Goal: Transaction & Acquisition: Download file/media

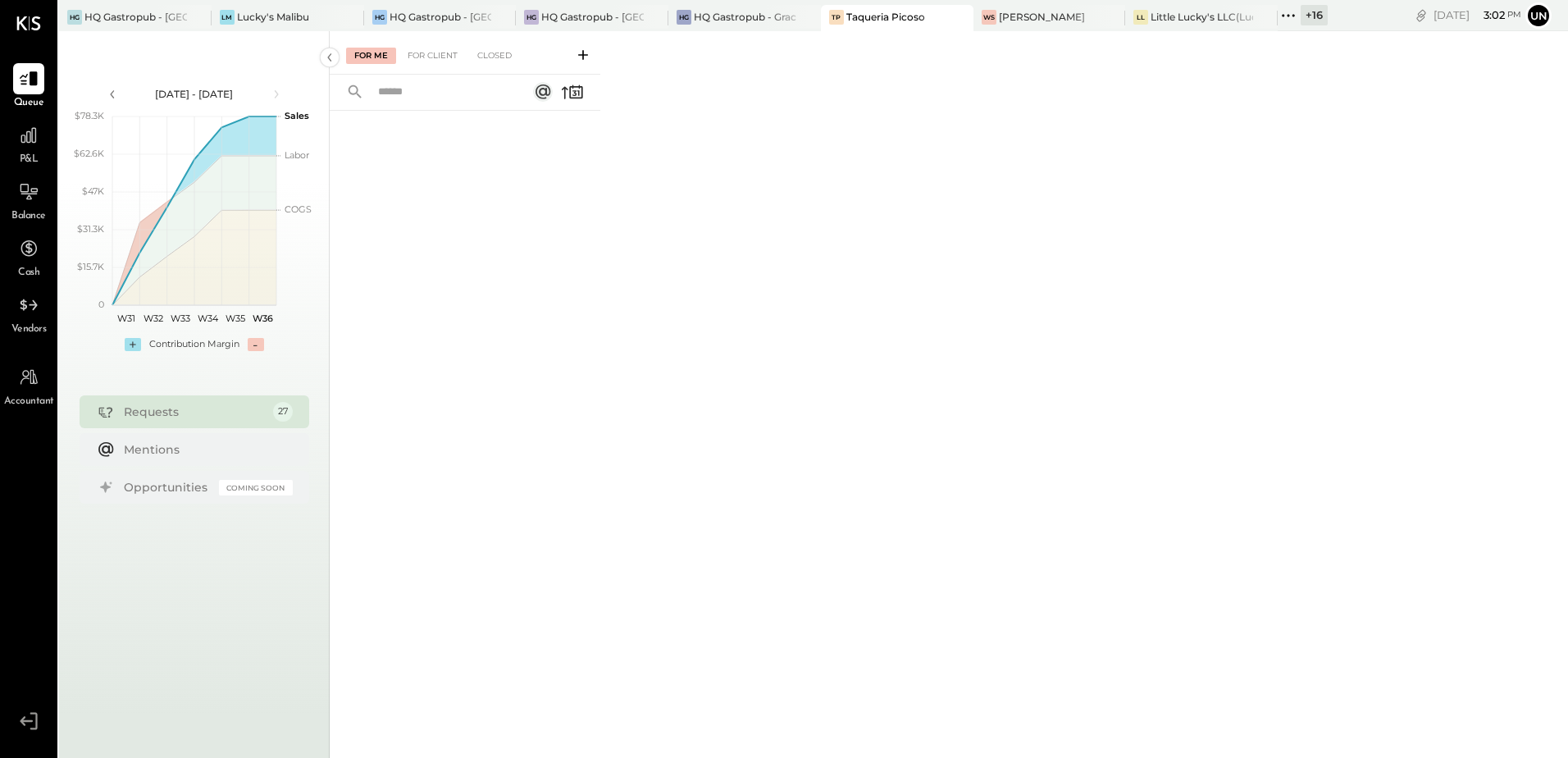
click at [1291, 16] on icon at bounding box center [1288, 16] width 21 height 21
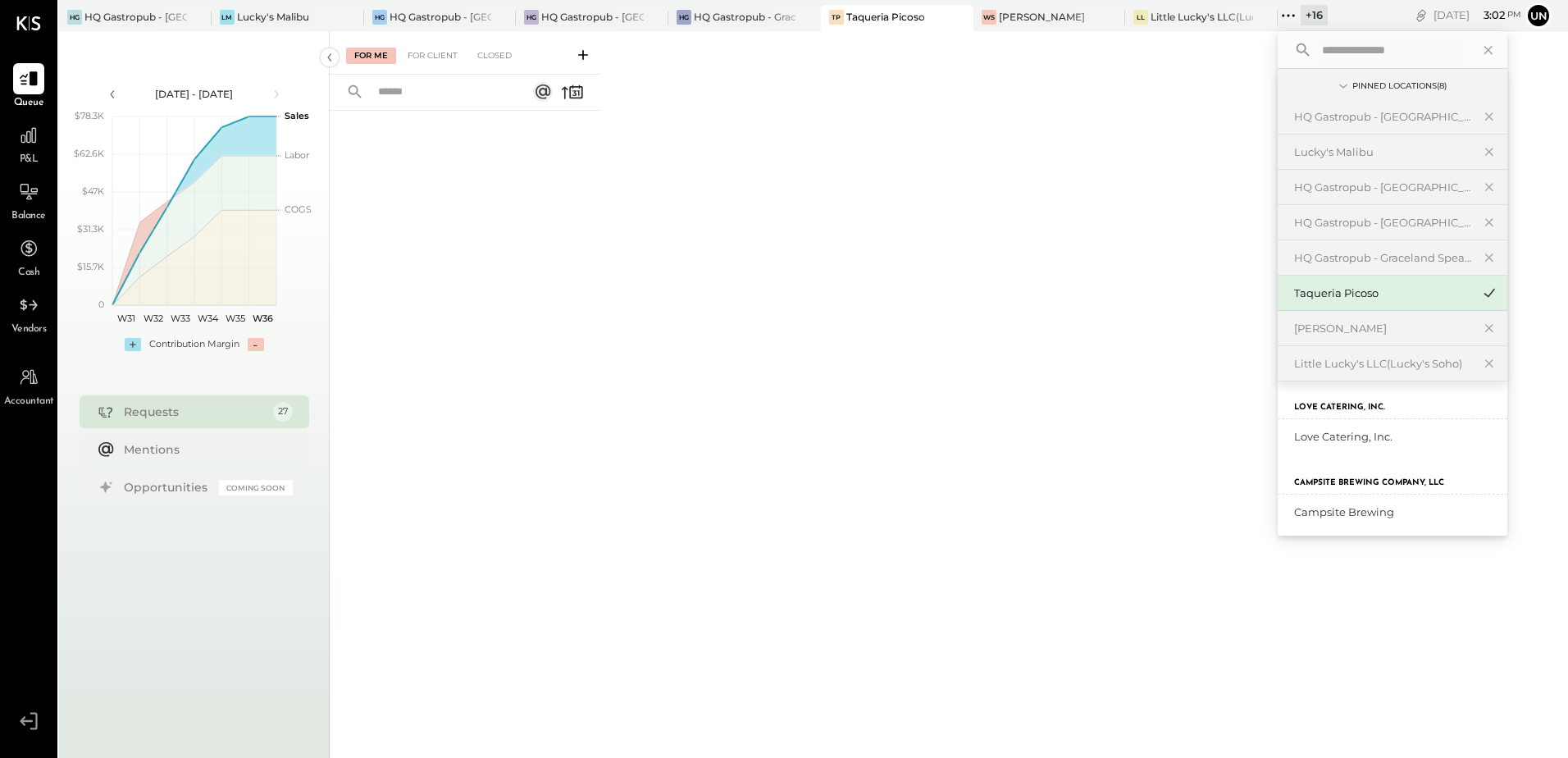
scroll to position [737, 0]
click at [1368, 431] on div "Love Catering, Inc." at bounding box center [1382, 430] width 177 height 15
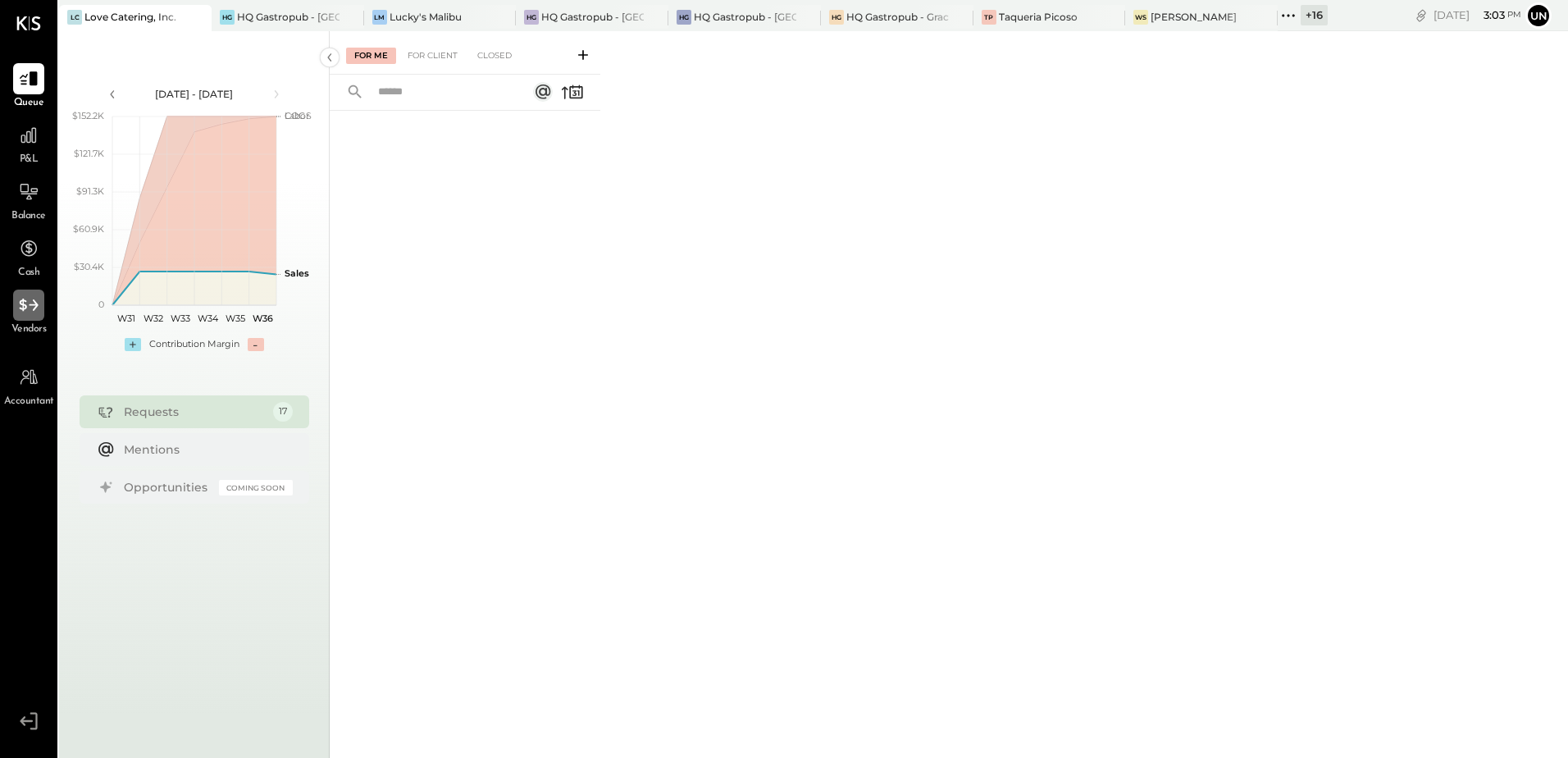
click at [29, 318] on div at bounding box center [29, 304] width 31 height 31
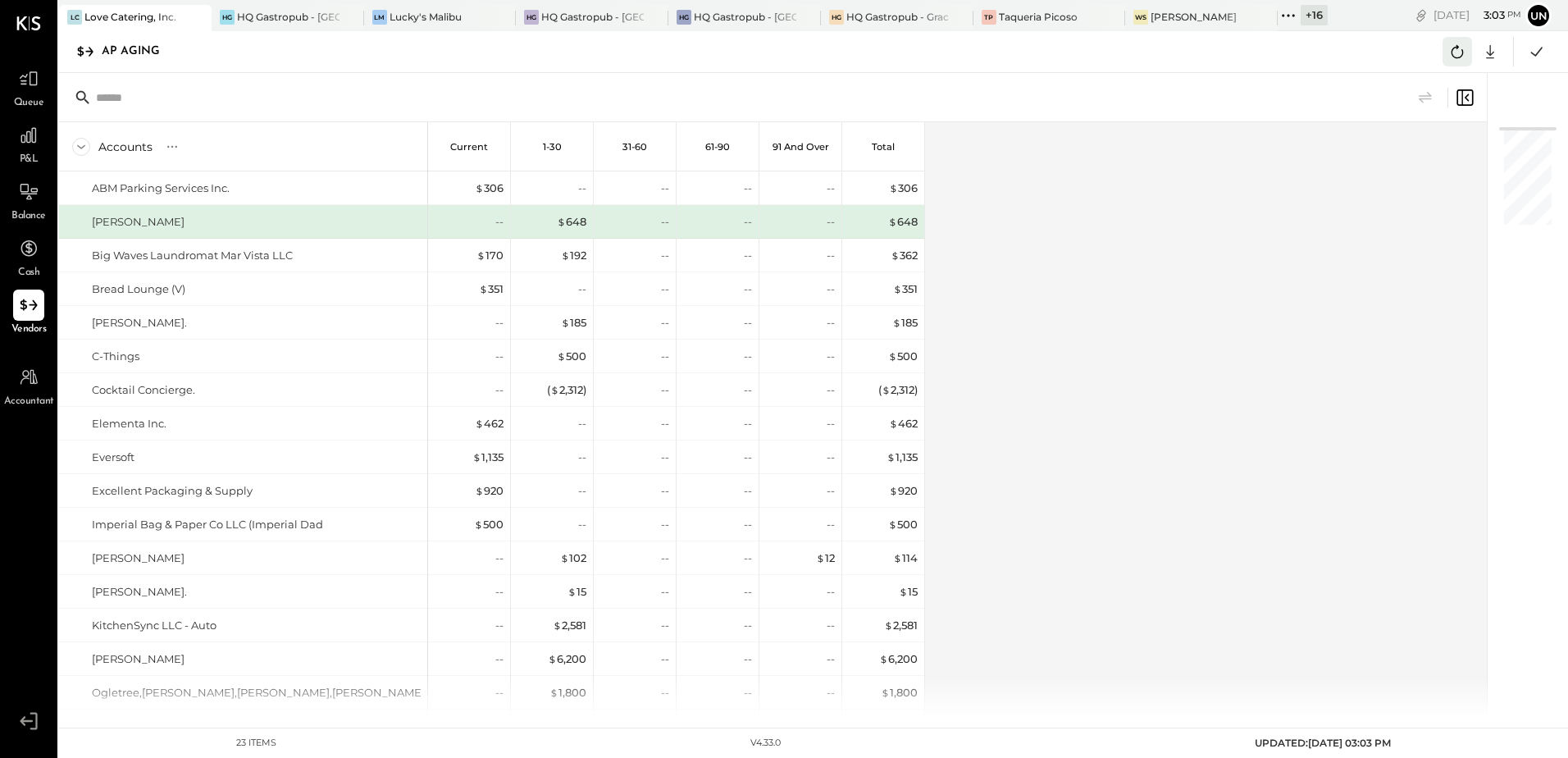
click at [1448, 53] on icon at bounding box center [1457, 52] width 21 height 21
click at [1085, 495] on div "Accounts S % GL Current 1-30 31-60 61-90 91 and Over Total ABM Parking Services…" at bounding box center [774, 420] width 1430 height 596
click at [1452, 43] on icon at bounding box center [1457, 52] width 21 height 21
click at [1206, 254] on div "Accounts S % GL Current 1-30 31-60 61-90 91 and Over Total ABM Parking Services…" at bounding box center [774, 420] width 1430 height 596
click at [1276, 346] on div "Accounts S % GL Current 1-30 31-60 61-90 91 and Over Total ABM Parking Services…" at bounding box center [774, 420] width 1430 height 596
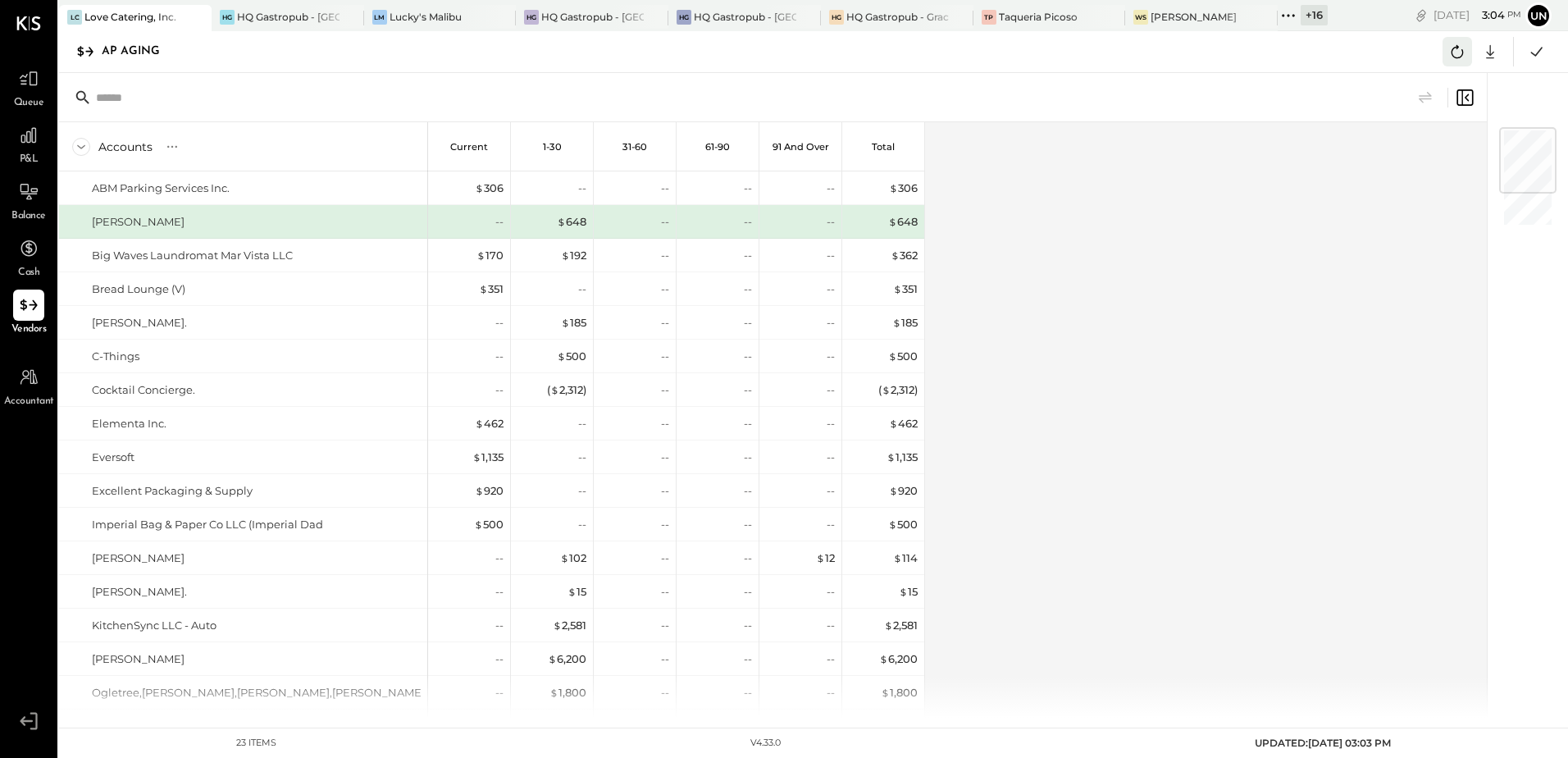
click at [1466, 52] on icon at bounding box center [1457, 52] width 21 height 21
click at [1458, 56] on icon at bounding box center [1457, 52] width 21 height 21
click at [927, 435] on div "Accounts S % GL Current 1-30 31-60 61-90 91 and Over Total ABM Parking Services…" at bounding box center [774, 420] width 1430 height 596
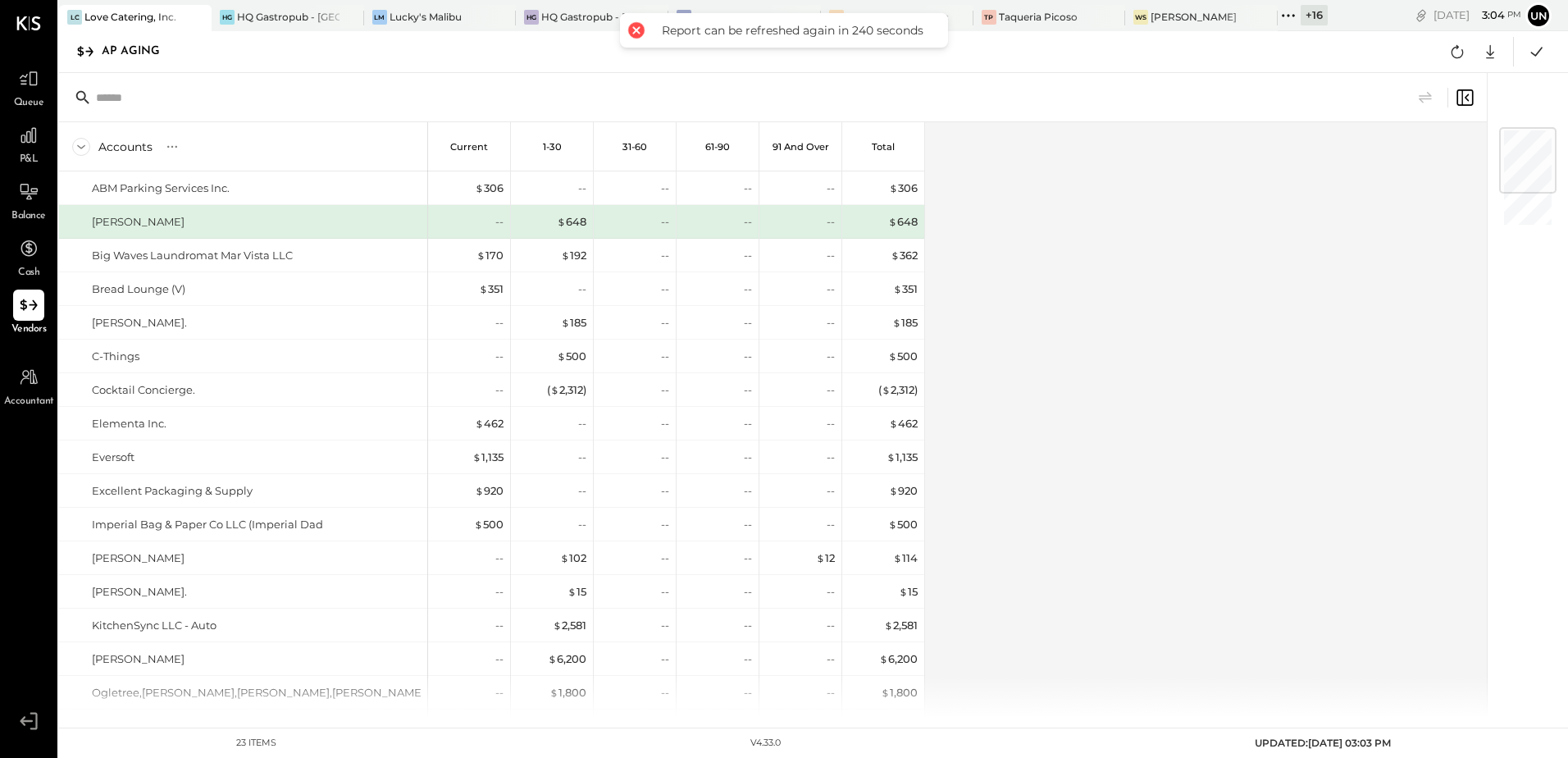
click at [1079, 418] on div "Accounts S % GL Current 1-30 31-60 61-90 91 and Over Total ABM Parking Services…" at bounding box center [774, 420] width 1430 height 596
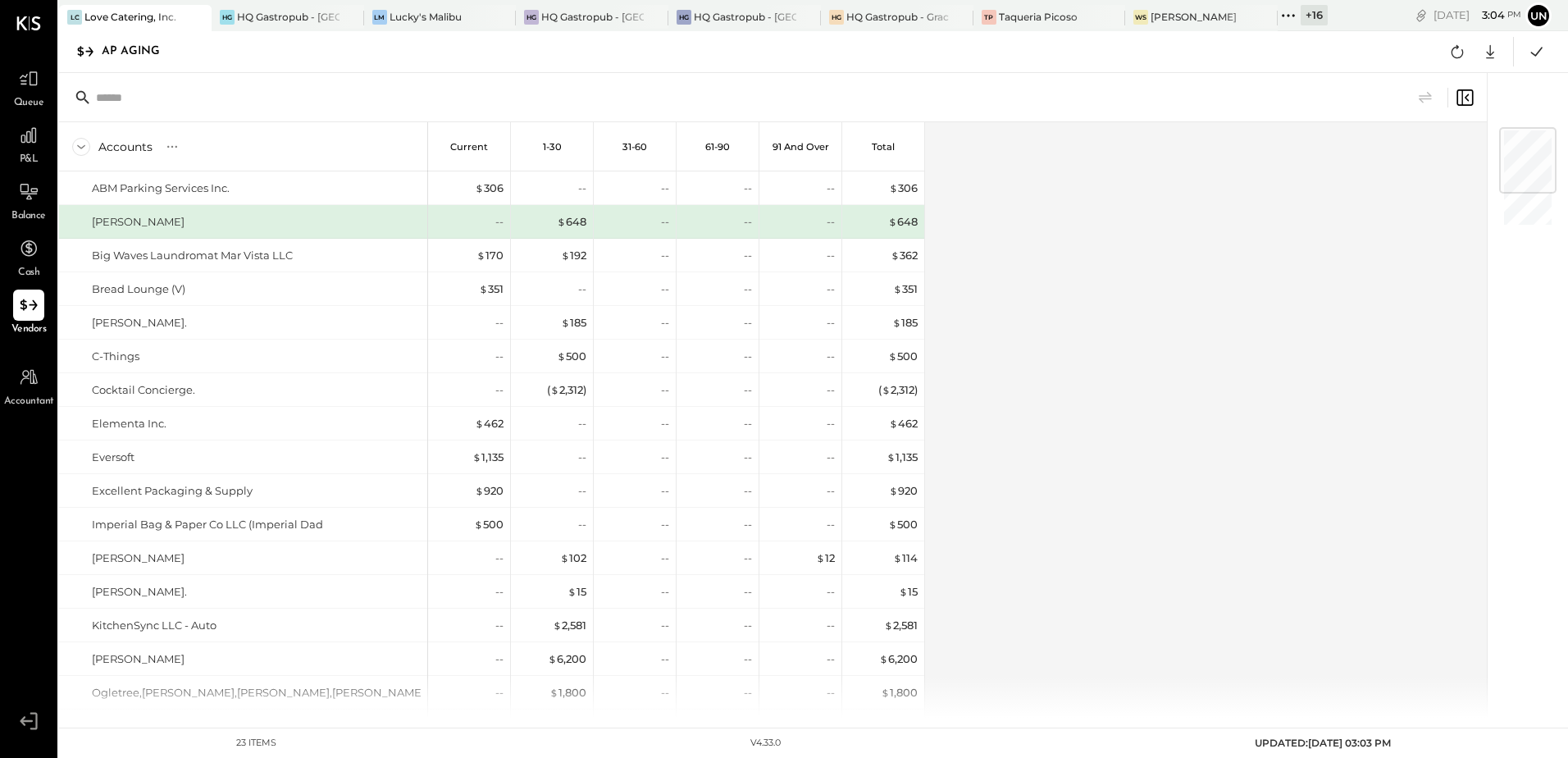
click at [1079, 418] on div "Accounts S % GL Current 1-30 31-60 61-90 91 and Over Total ABM Parking Services…" at bounding box center [774, 420] width 1430 height 596
click at [1081, 419] on div "Accounts S % GL Current 1-30 31-60 61-90 91 and Over Total ABM Parking Services…" at bounding box center [774, 420] width 1430 height 596
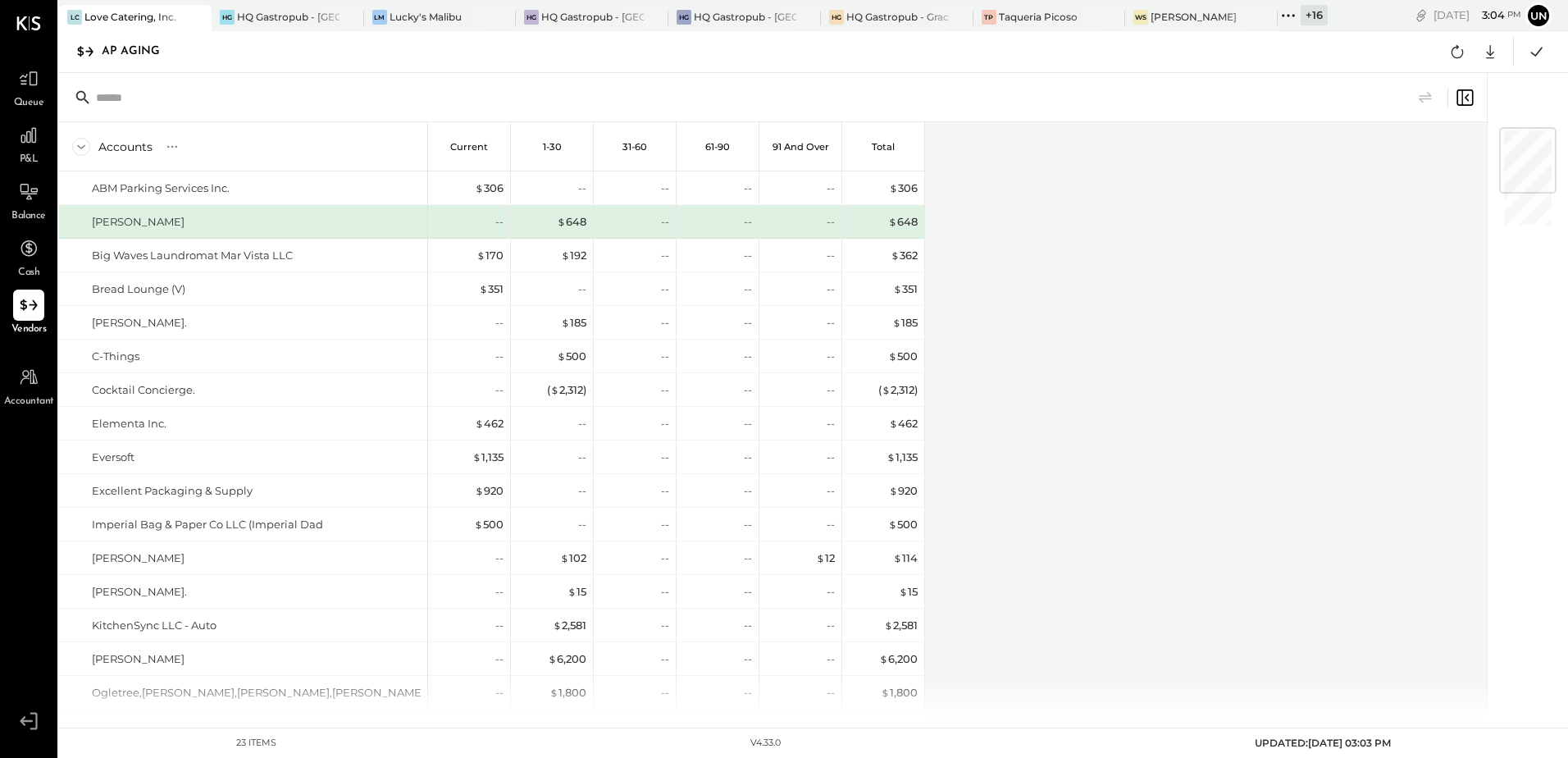
click at [1134, 392] on div "Accounts S % GL Current 1-30 31-60 61-90 91 and Over Total ABM Parking Services…" at bounding box center [774, 420] width 1430 height 596
click at [1134, 391] on div "Accounts S % GL Current 1-30 31-60 61-90 91 and Over Total ABM Parking Services…" at bounding box center [774, 420] width 1430 height 596
click at [1455, 52] on icon at bounding box center [1457, 52] width 21 height 21
click at [1298, 303] on div "Accounts S % GL Current 1-30 31-60 61-90 91 and Over Total ABM Parking Services…" at bounding box center [774, 420] width 1430 height 596
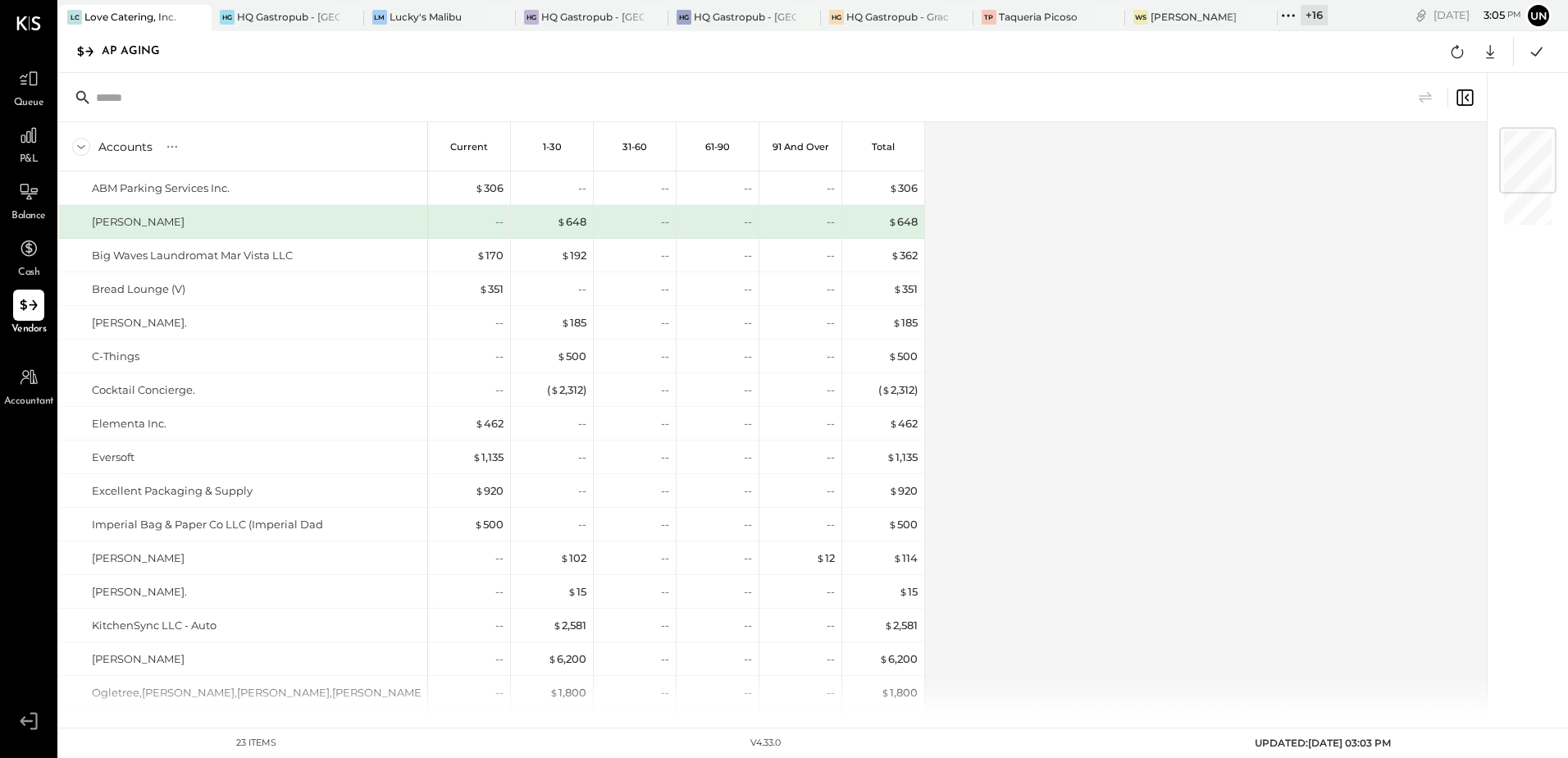
click at [1297, 303] on div "Accounts S % GL Current 1-30 31-60 61-90 91 and Over Total ABM Parking Services…" at bounding box center [774, 420] width 1430 height 596
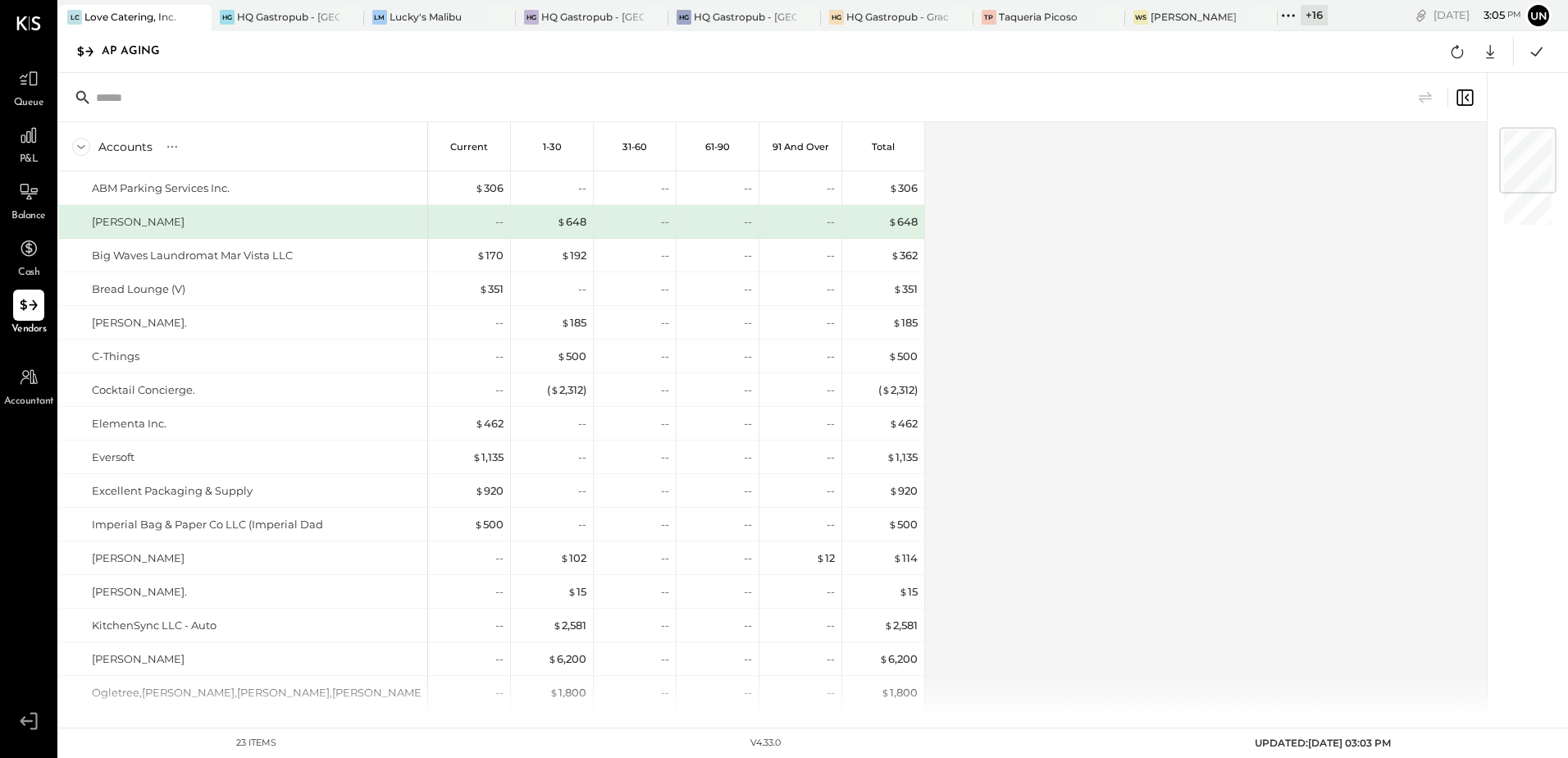
click at [1297, 303] on div "Accounts S % GL Current 1-30 31-60 61-90 91 and Over Total ABM Parking Services…" at bounding box center [774, 420] width 1430 height 596
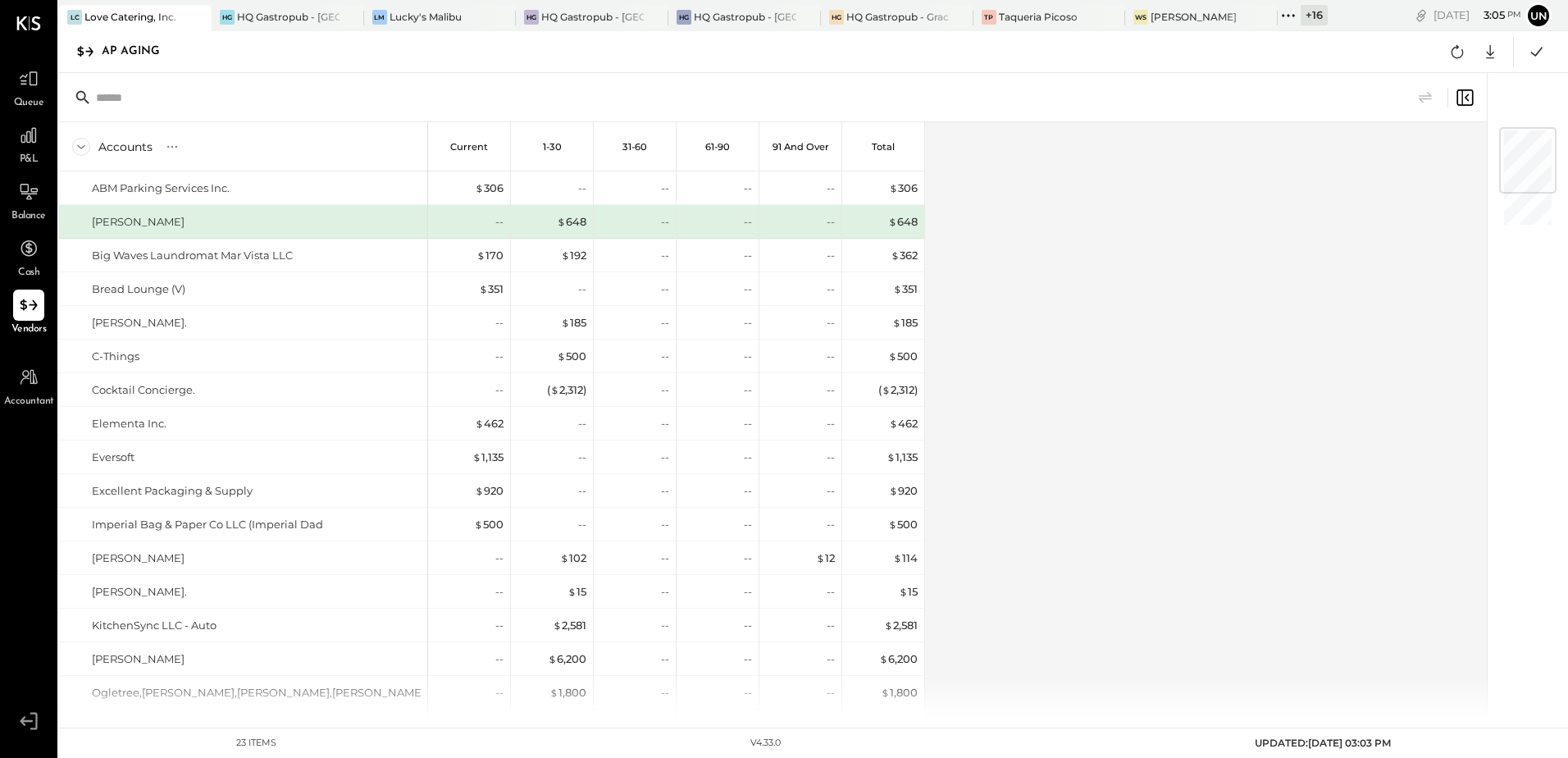
click at [1297, 303] on div "Accounts S % GL Current 1-30 31-60 61-90 91 and Over Total ABM Parking Services…" at bounding box center [774, 420] width 1430 height 596
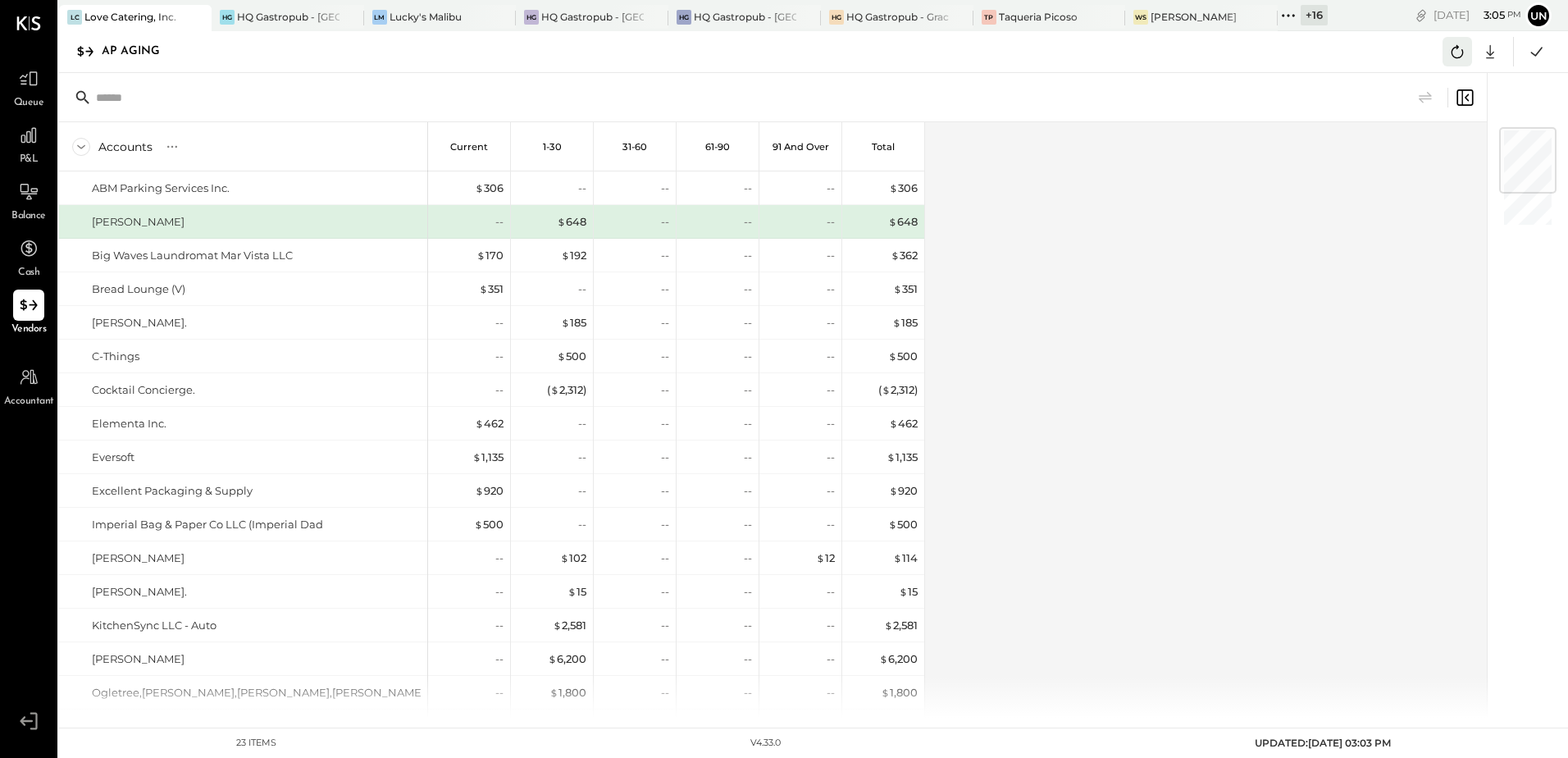
click at [1456, 56] on icon at bounding box center [1457, 52] width 21 height 21
click at [1320, 294] on div "Accounts S % GL Current 1-30 31-60 61-90 91 and Over Total ABM Parking Services…" at bounding box center [774, 420] width 1430 height 596
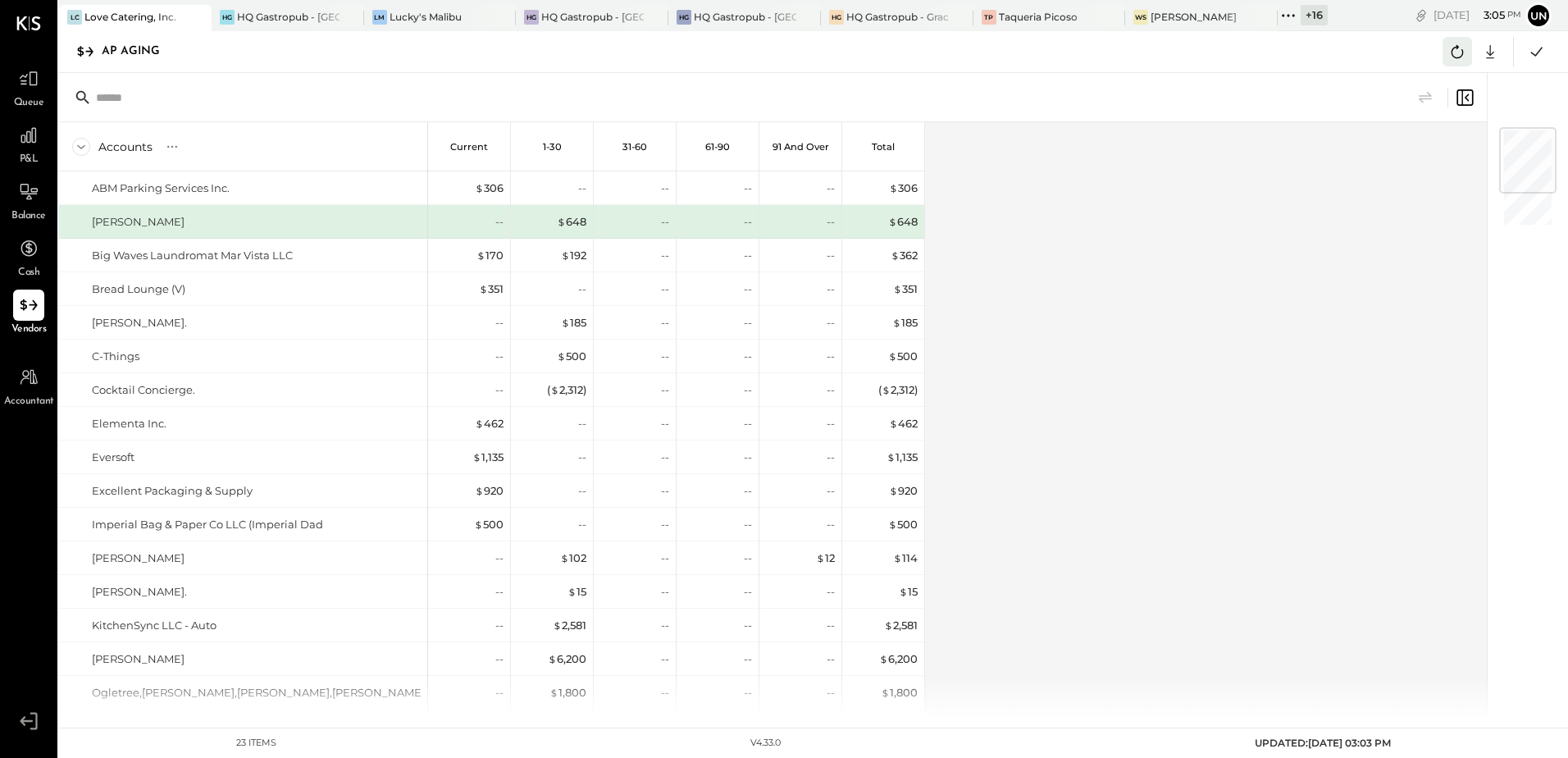
click at [1470, 54] on button at bounding box center [1456, 51] width 29 height 29
click at [1328, 197] on div "Accounts S % GL Current 1-30 31-60 61-90 91 and Over Total ABM Parking Services…" at bounding box center [774, 420] width 1430 height 596
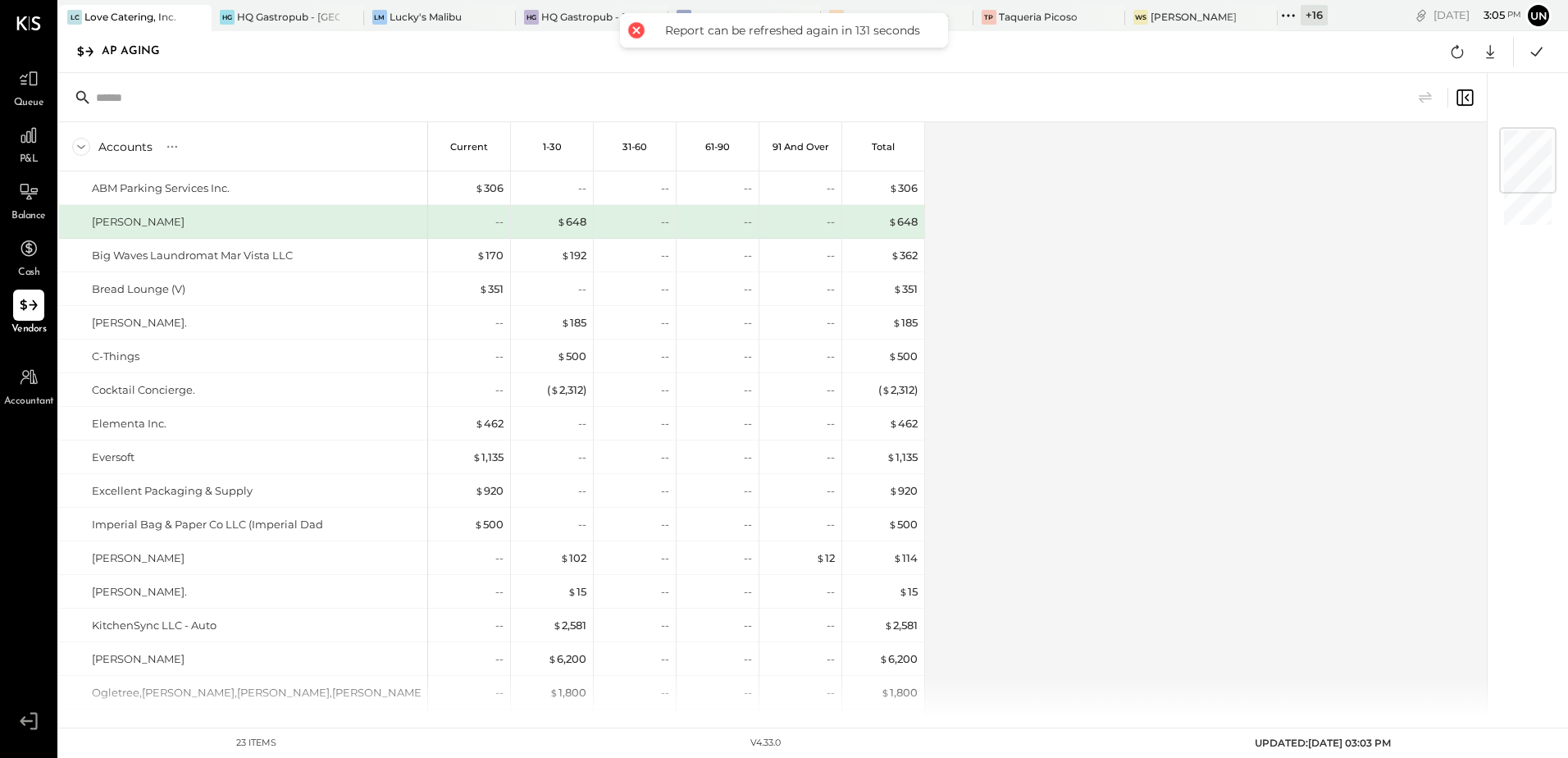
click at [1328, 197] on div "Accounts S % GL Current 1-30 31-60 61-90 91 and Over Total ABM Parking Services…" at bounding box center [774, 420] width 1430 height 596
drag, startPoint x: 1328, startPoint y: 197, endPoint x: 1239, endPoint y: 210, distance: 89.9
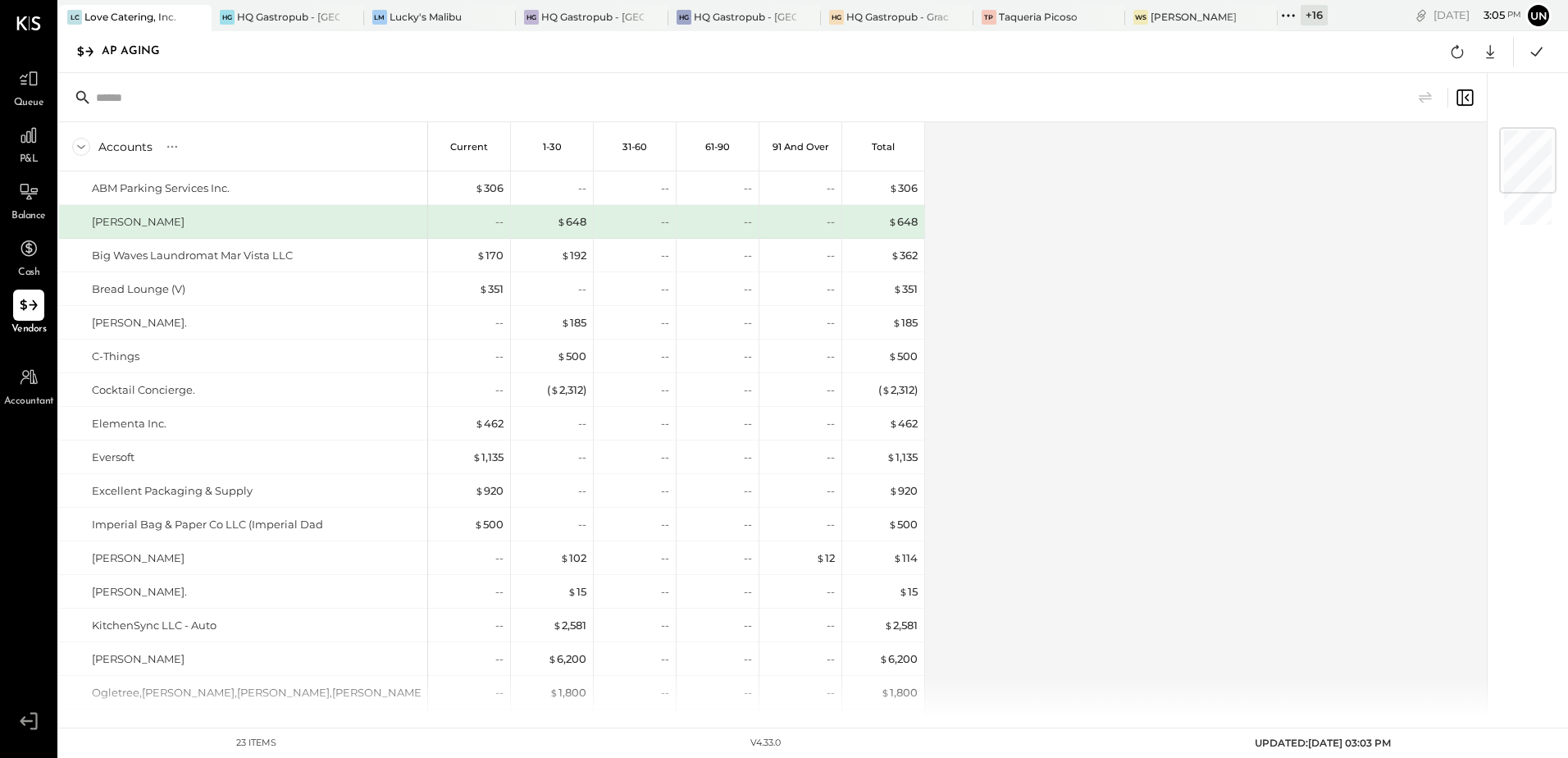
click at [1323, 200] on div "Accounts S % GL Current 1-30 31-60 61-90 91 and Over Total ABM Parking Services…" at bounding box center [774, 420] width 1430 height 596
click at [1239, 212] on div "Accounts S % GL Current 1-30 31-60 61-90 91 and Over Total ABM Parking Services…" at bounding box center [774, 420] width 1430 height 596
click at [1544, 57] on icon at bounding box center [1537, 52] width 21 height 21
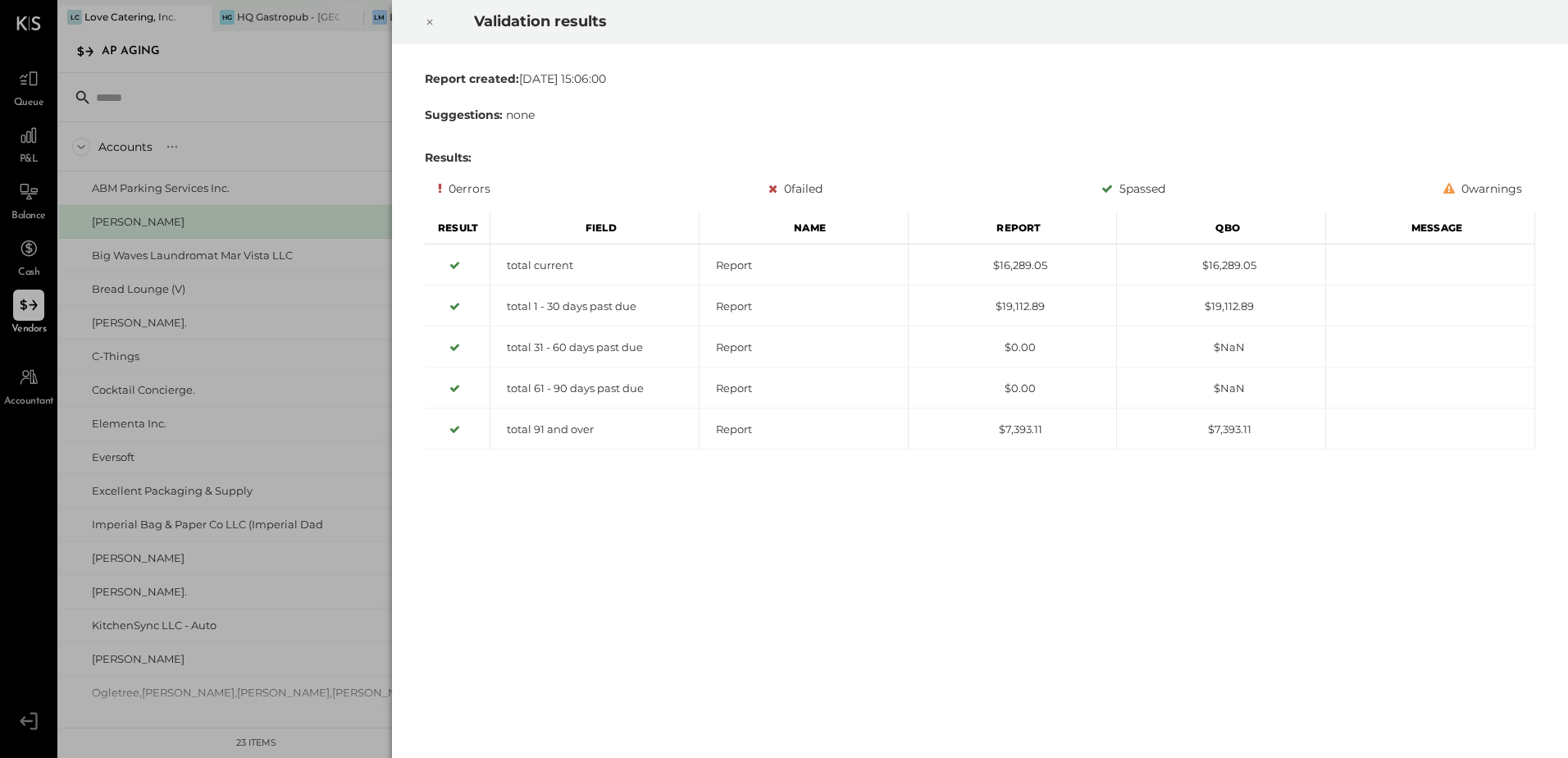
click at [432, 25] on icon at bounding box center [430, 22] width 5 height 5
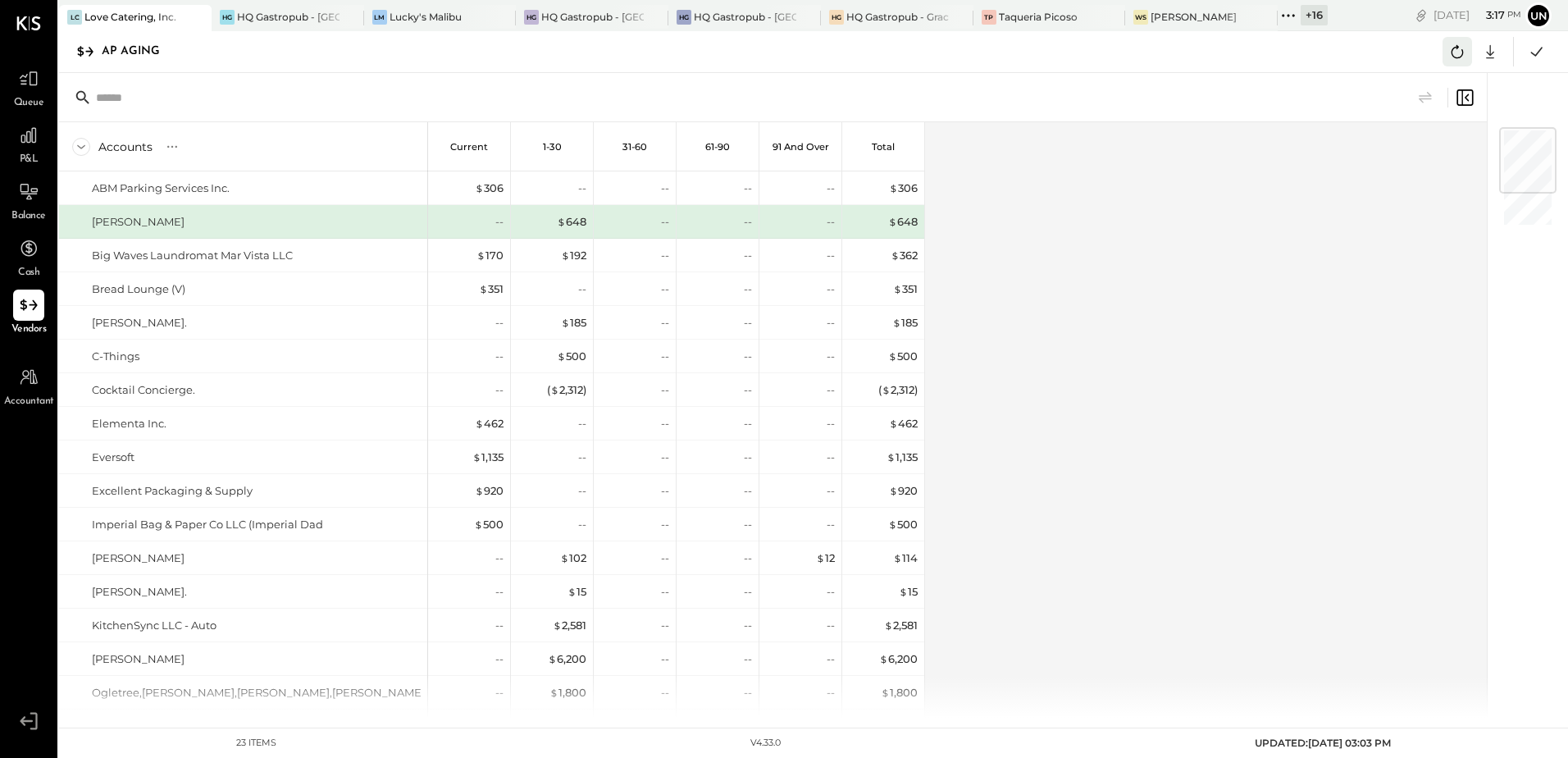
click at [1458, 64] on button at bounding box center [1456, 51] width 29 height 29
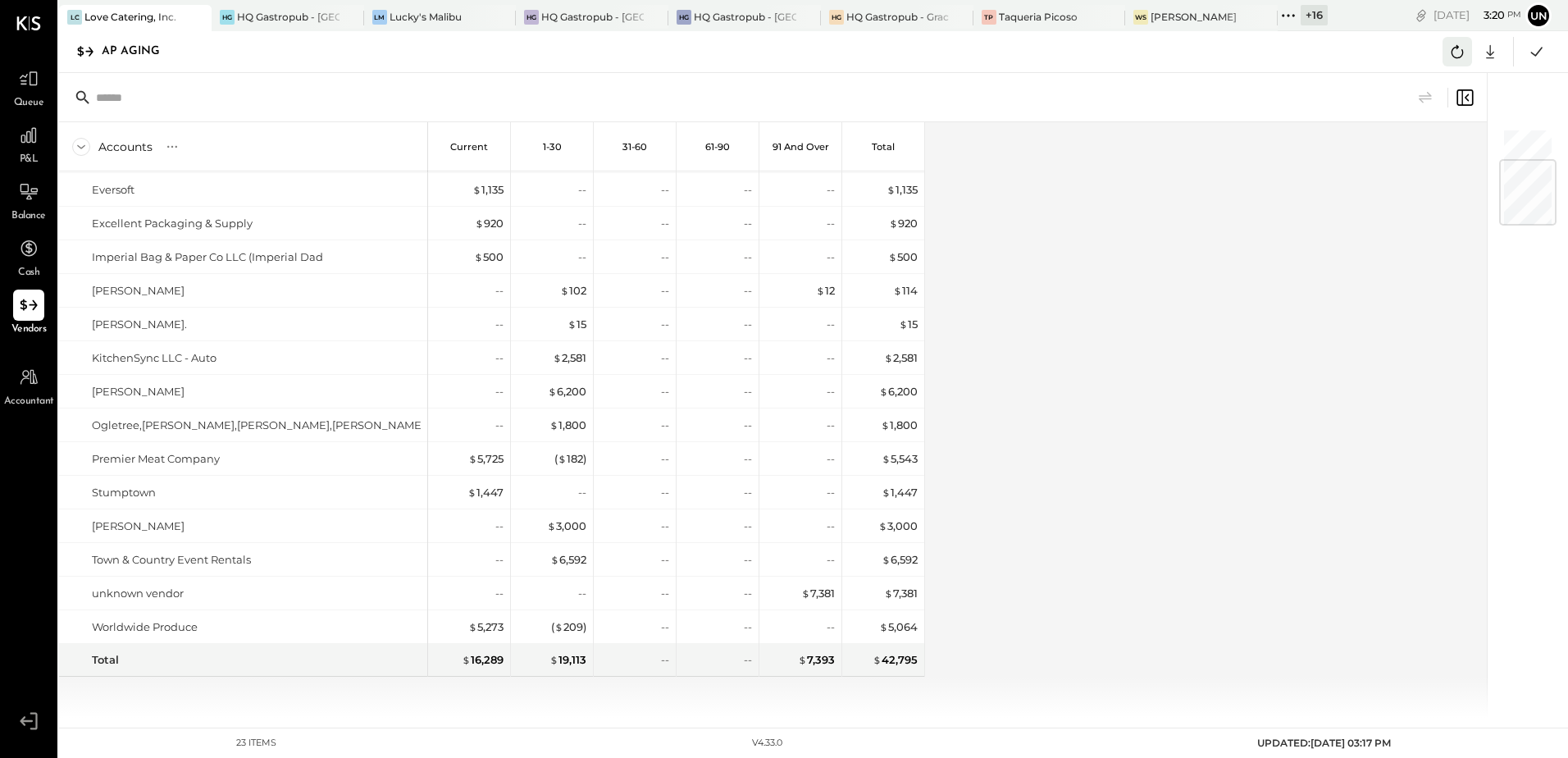
click at [1448, 51] on icon at bounding box center [1457, 52] width 21 height 21
click at [1399, 212] on div "Accounts S % GL Current 1-30 31-60 61-90 91 and Over Total ABM Parking Services…" at bounding box center [774, 420] width 1430 height 596
click at [1398, 212] on div "Accounts S % GL Current 1-30 31-60 61-90 91 and Over Total ABM Parking Services…" at bounding box center [774, 420] width 1430 height 596
click at [1398, 212] on div "Accounts S % GL Current 1-30 31-60 61-90 91 and Over Total ABM Parking Services…" at bounding box center [774, 420] width 1430 height 596
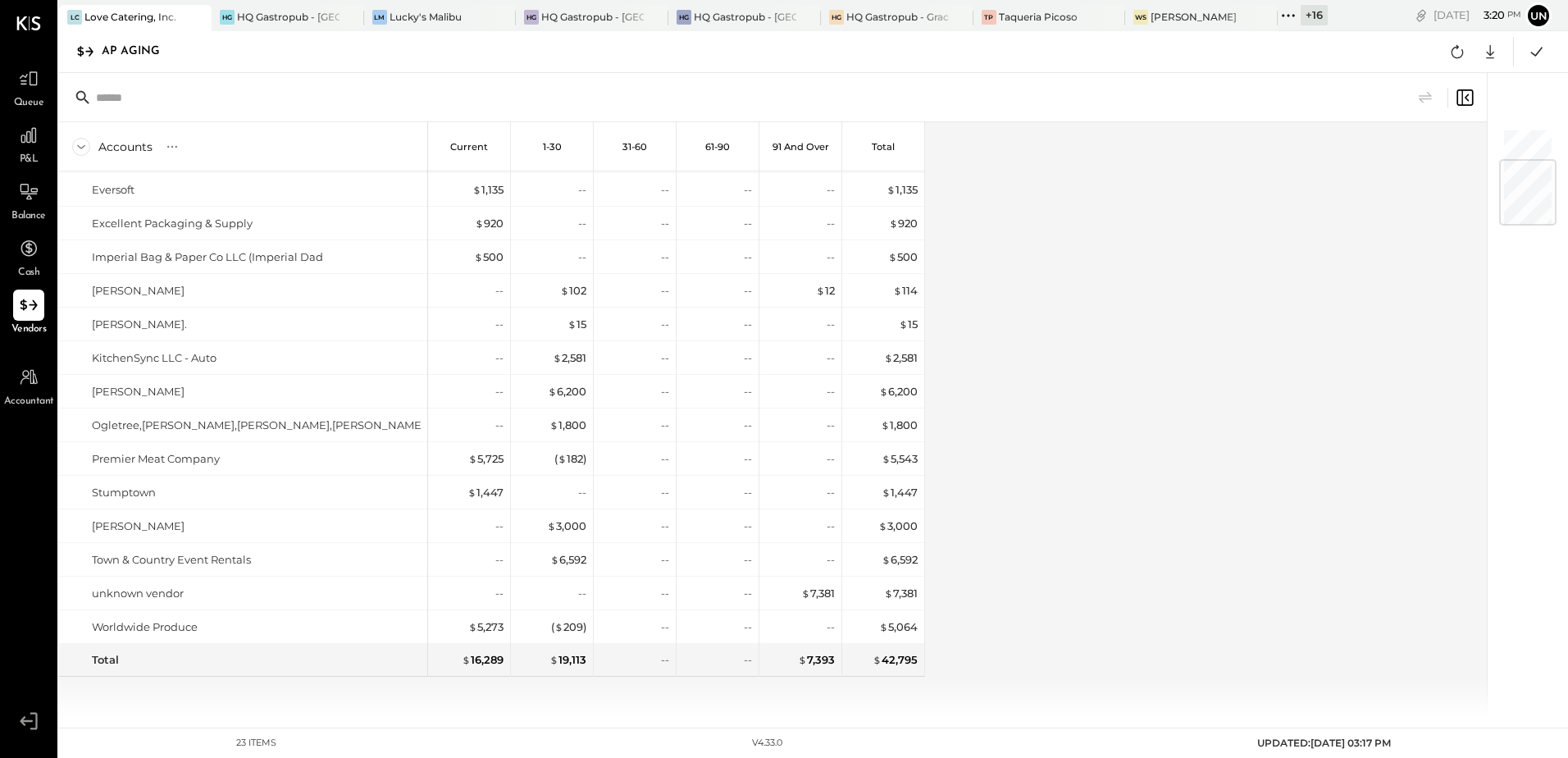
click at [1393, 202] on div "Accounts S % GL Current 1-30 31-60 61-90 91 and Over Total ABM Parking Services…" at bounding box center [774, 420] width 1430 height 596
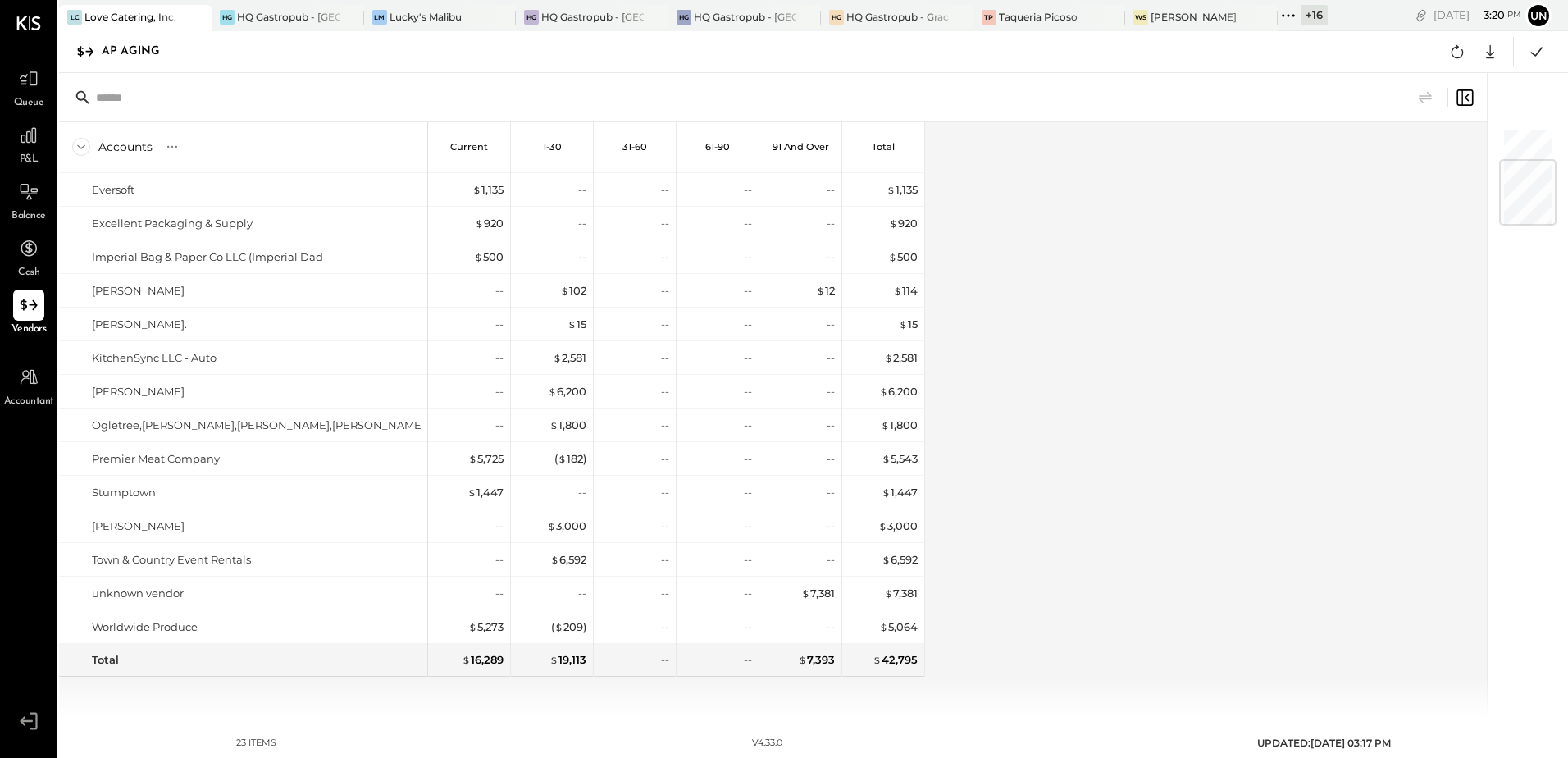
click at [1393, 202] on div "Accounts S % GL Current 1-30 31-60 61-90 91 and Over Total ABM Parking Services…" at bounding box center [774, 420] width 1430 height 596
click at [1439, 48] on div "AP Aging Google Sheets Excel" at bounding box center [813, 52] width 1509 height 42
click at [1448, 50] on icon at bounding box center [1457, 52] width 21 height 21
click at [1290, 308] on div "Accounts S % GL Current 1-30 31-60 61-90 91 and Over Total ABM Parking Services…" at bounding box center [774, 420] width 1430 height 596
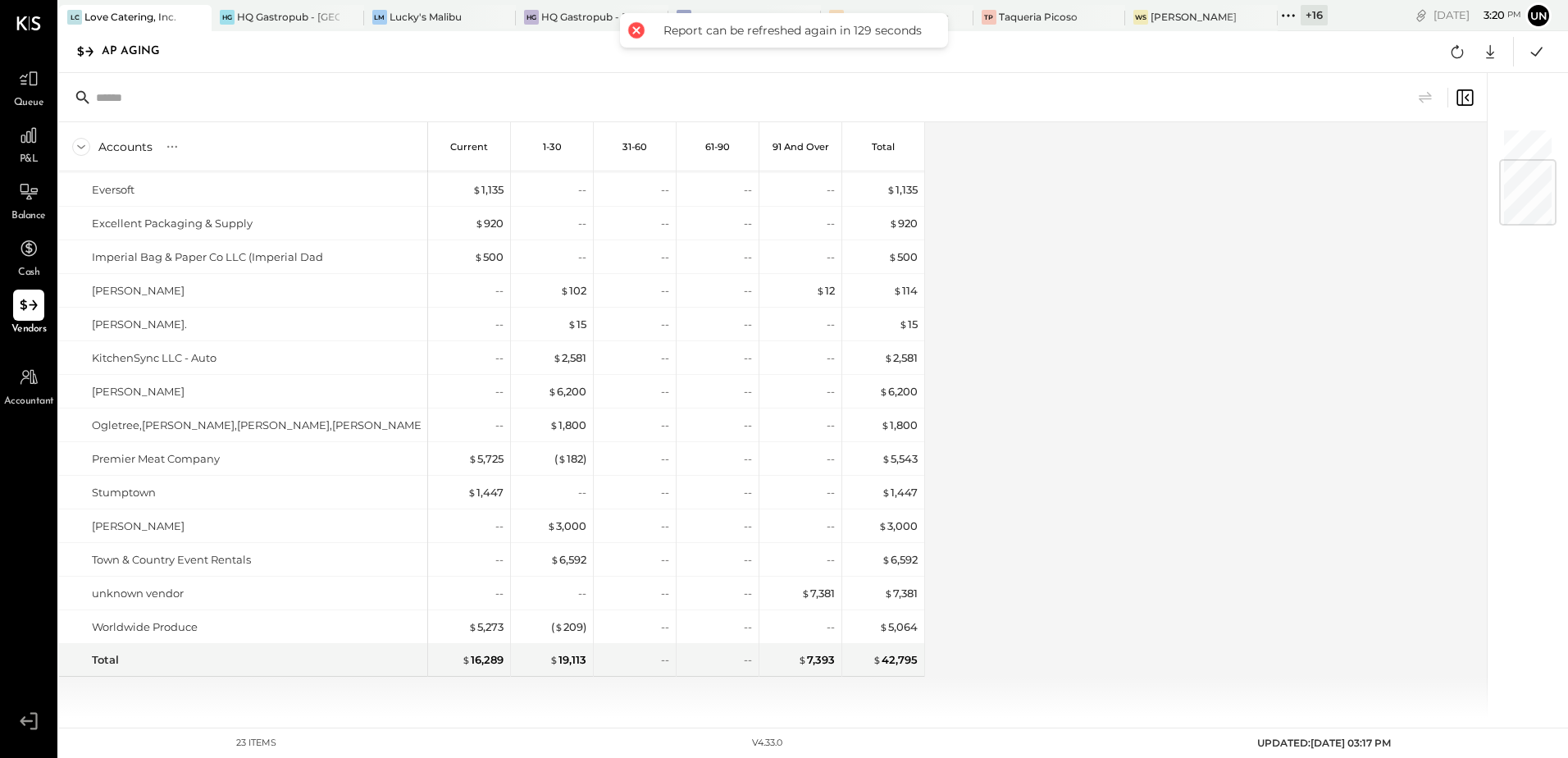
click at [1290, 308] on div "Accounts S % GL Current 1-30 31-60 61-90 91 and Over Total ABM Parking Services…" at bounding box center [774, 420] width 1430 height 596
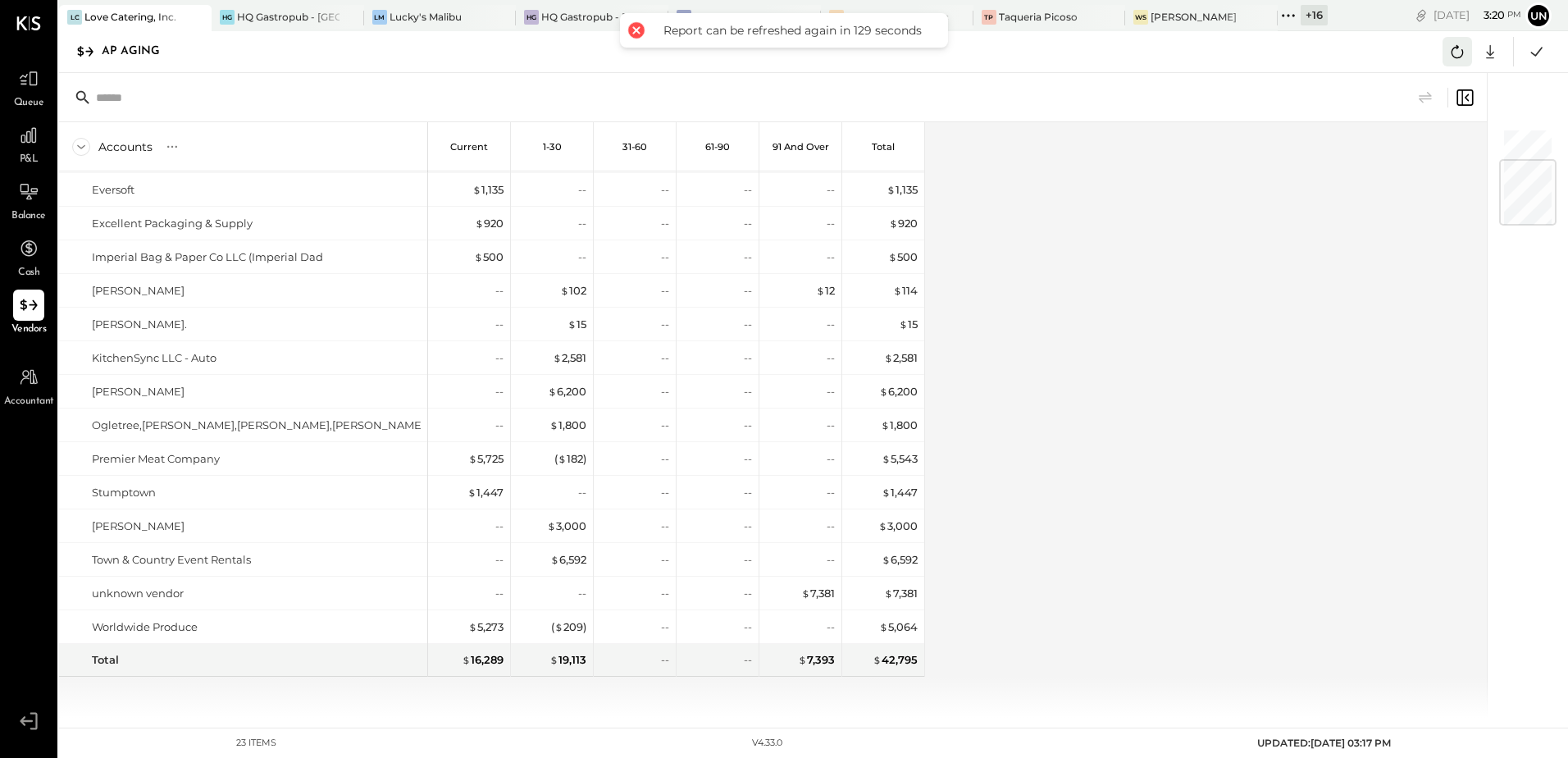
click at [1460, 55] on icon at bounding box center [1457, 52] width 21 height 21
click at [1538, 55] on icon at bounding box center [1537, 52] width 21 height 21
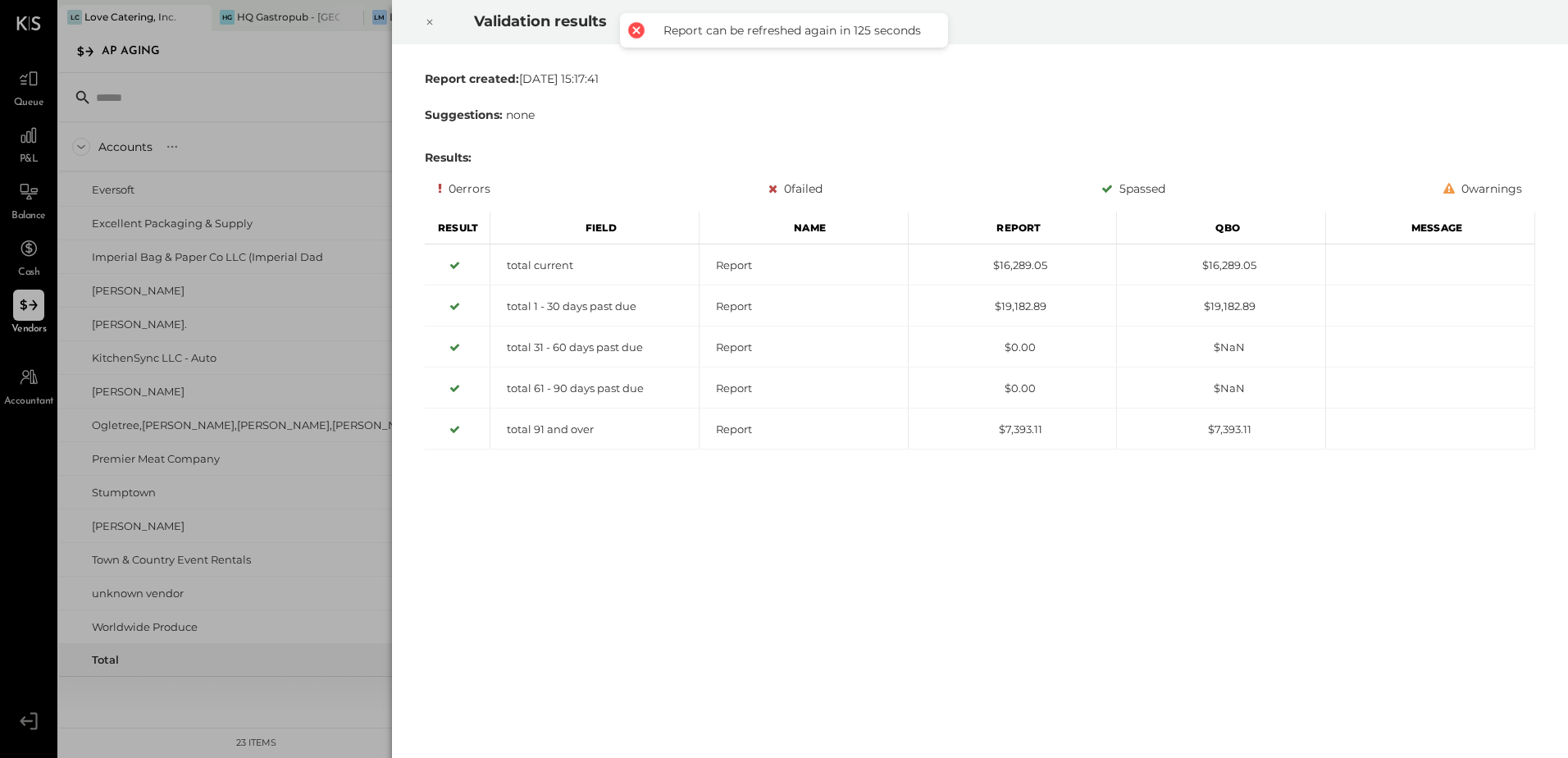
click at [437, 24] on div at bounding box center [429, 21] width 36 height 46
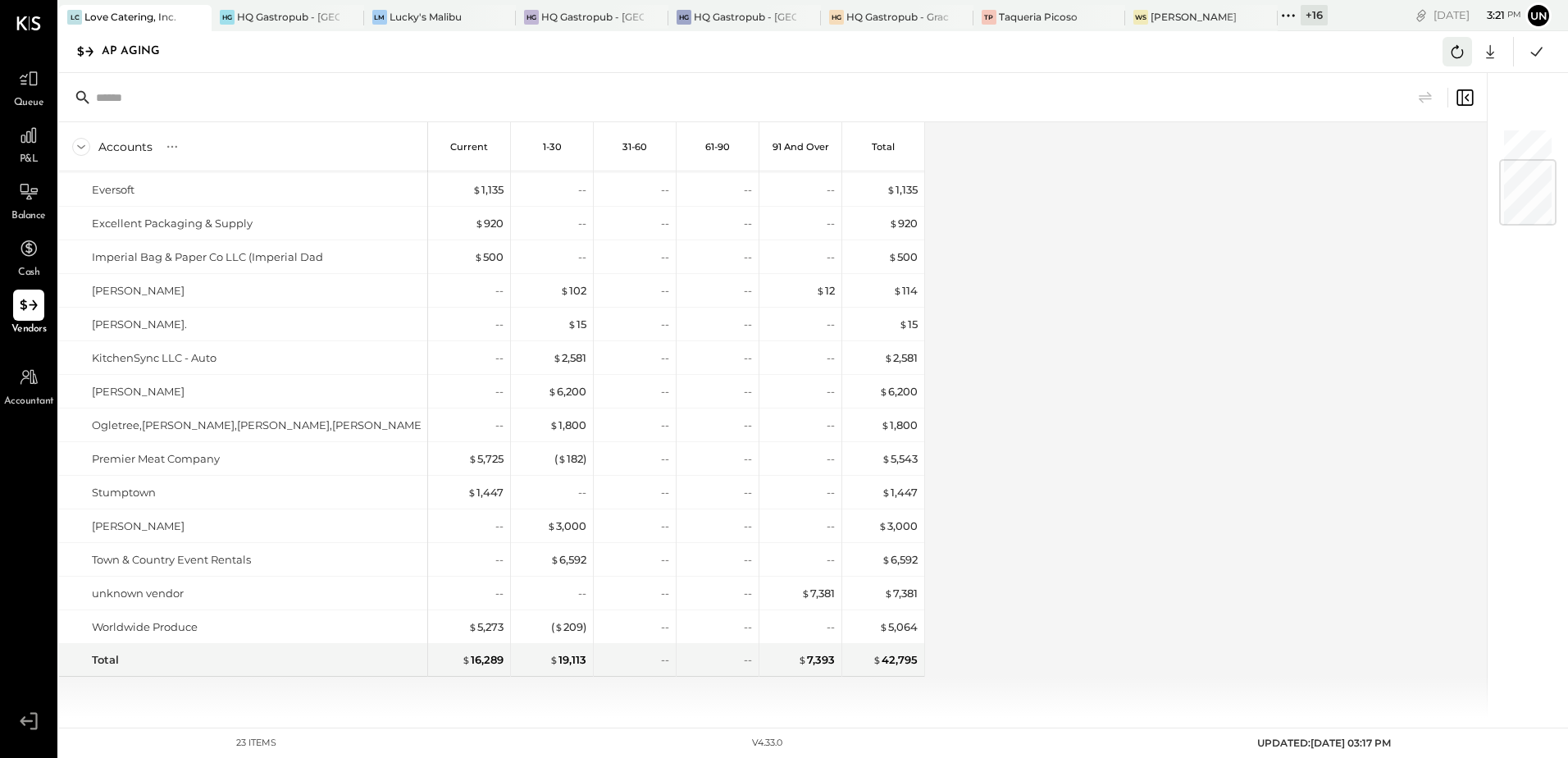
click at [1445, 46] on button at bounding box center [1456, 51] width 29 height 29
click at [1100, 243] on div "Accounts S % GL Current 1-30 31-60 61-90 91 and Over Total ABM Parking Services…" at bounding box center [774, 420] width 1430 height 596
click at [1457, 51] on icon at bounding box center [1457, 52] width 21 height 21
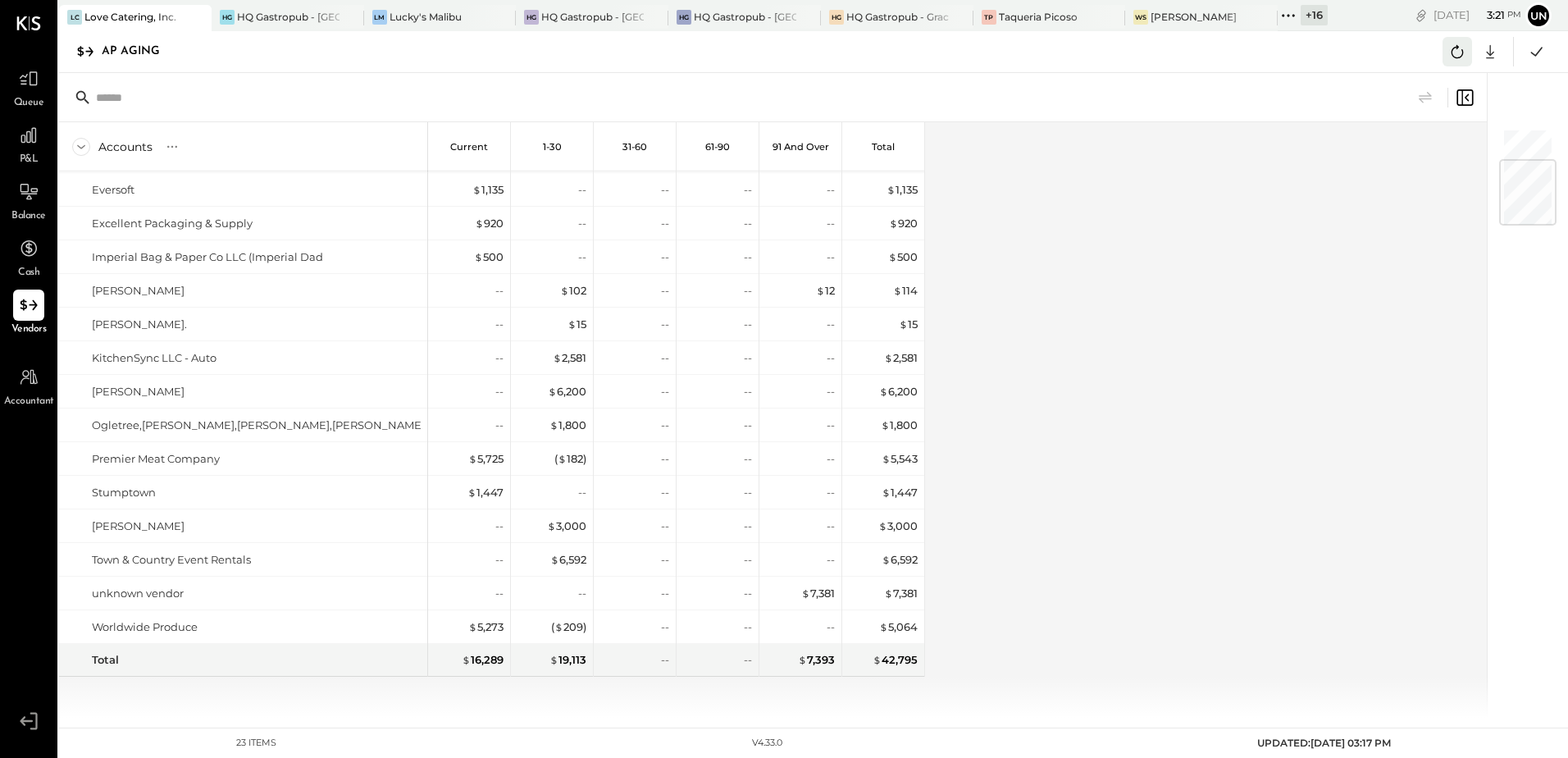
click at [1461, 55] on icon at bounding box center [1457, 52] width 12 height 13
click at [1065, 357] on div "Accounts S % GL Current 1-30 31-60 61-90 91 and Over Total ABM Parking Services…" at bounding box center [774, 420] width 1430 height 596
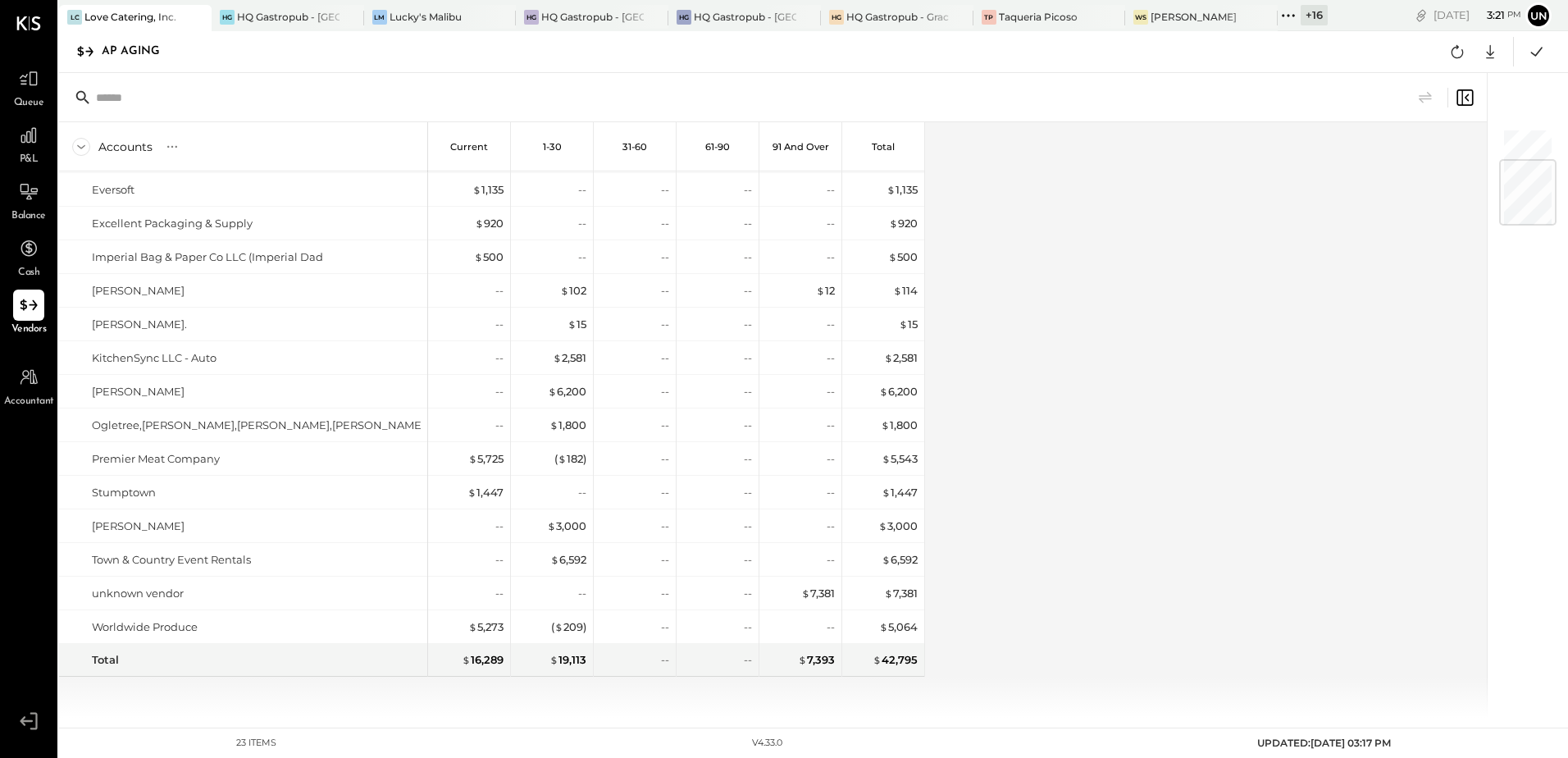
click at [1065, 357] on div "Accounts S % GL Current 1-30 31-60 61-90 91 and Over Total ABM Parking Services…" at bounding box center [774, 420] width 1430 height 596
click at [1086, 249] on div "Accounts S % GL Current 1-30 31-60 61-90 91 and Over Total ABM Parking Services…" at bounding box center [774, 420] width 1430 height 596
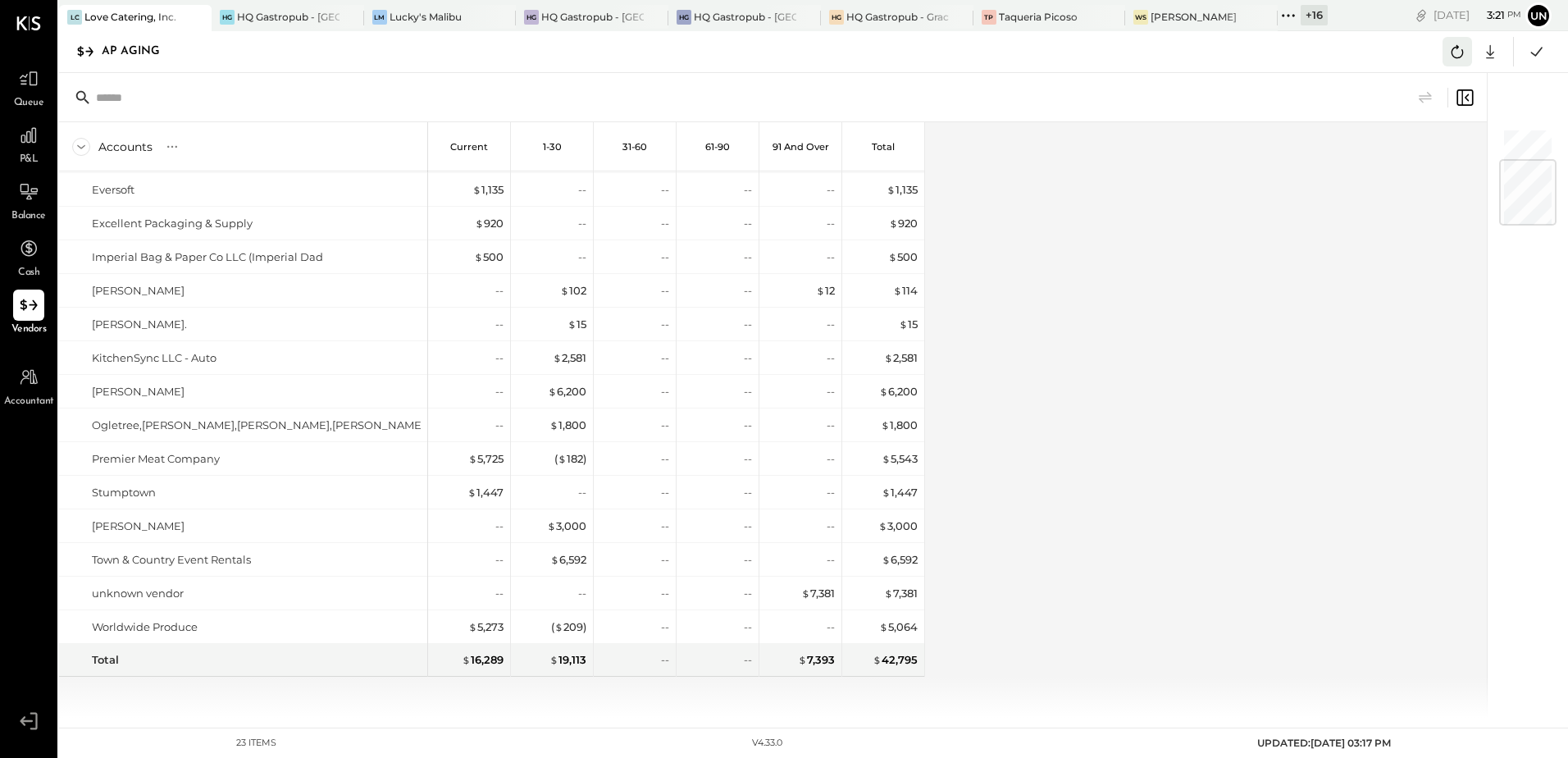
click at [1456, 52] on icon at bounding box center [1457, 52] width 21 height 21
click at [1461, 53] on icon at bounding box center [1457, 52] width 21 height 21
click at [1071, 466] on div "Accounts S % GL Current 1-30 31-60 61-90 91 and Over Total ABM Parking Services…" at bounding box center [774, 420] width 1430 height 596
click at [1074, 308] on div "Accounts S % GL Current 1-30 31-60 61-90 91 and Over Total ABM Parking Services…" at bounding box center [774, 420] width 1430 height 596
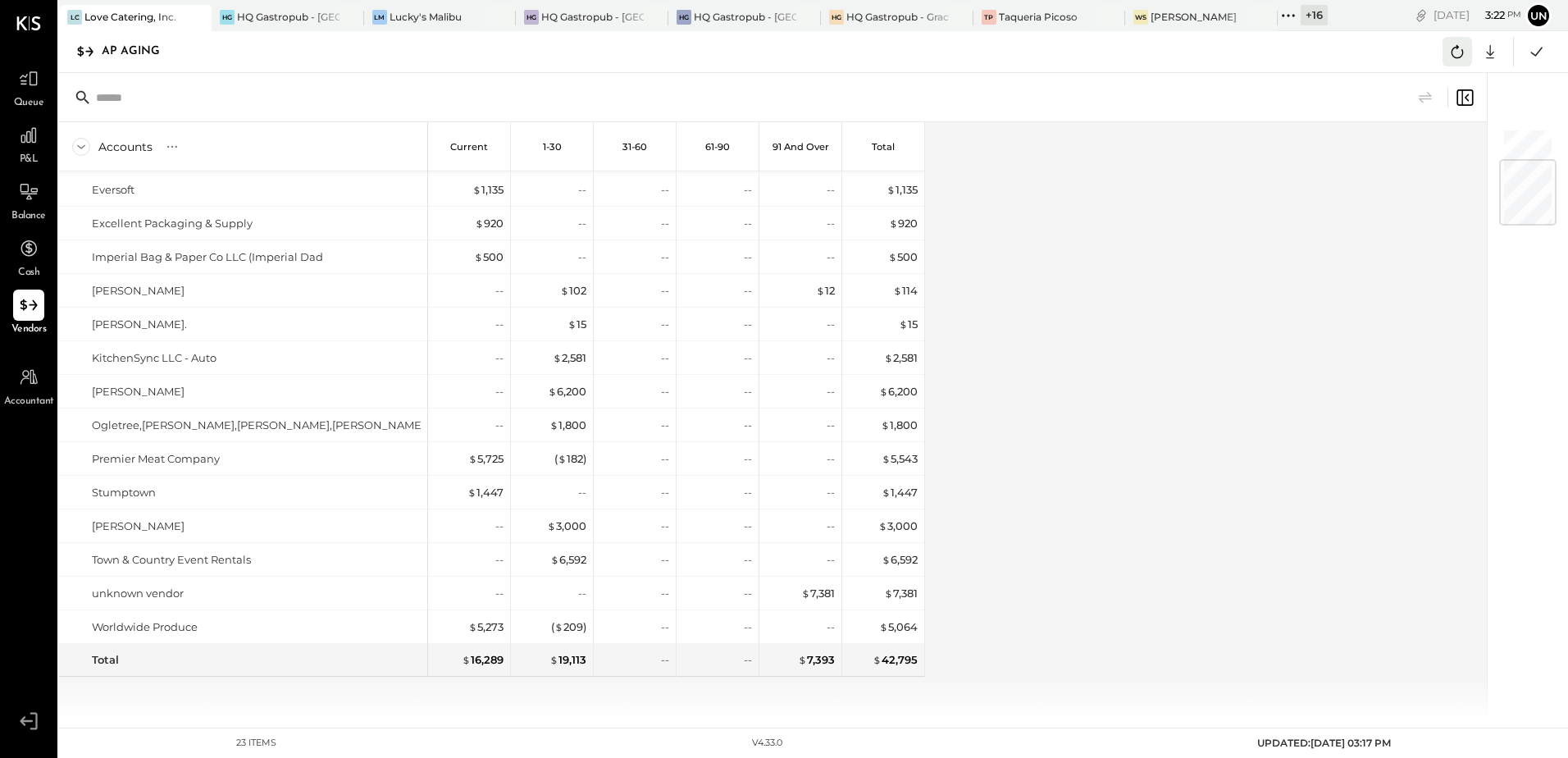
click at [1445, 50] on button at bounding box center [1456, 51] width 29 height 29
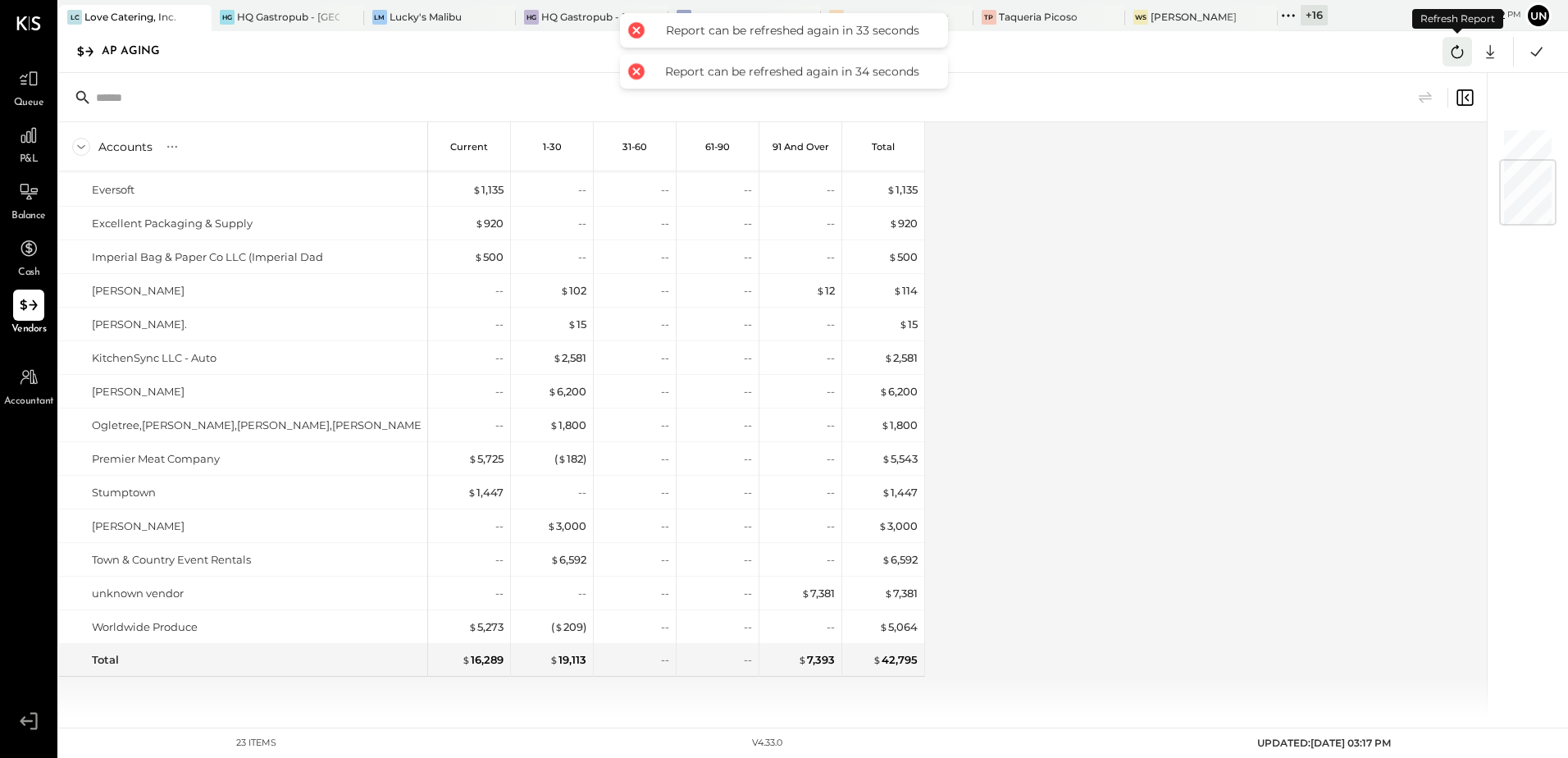
click at [1445, 49] on button at bounding box center [1456, 51] width 29 height 29
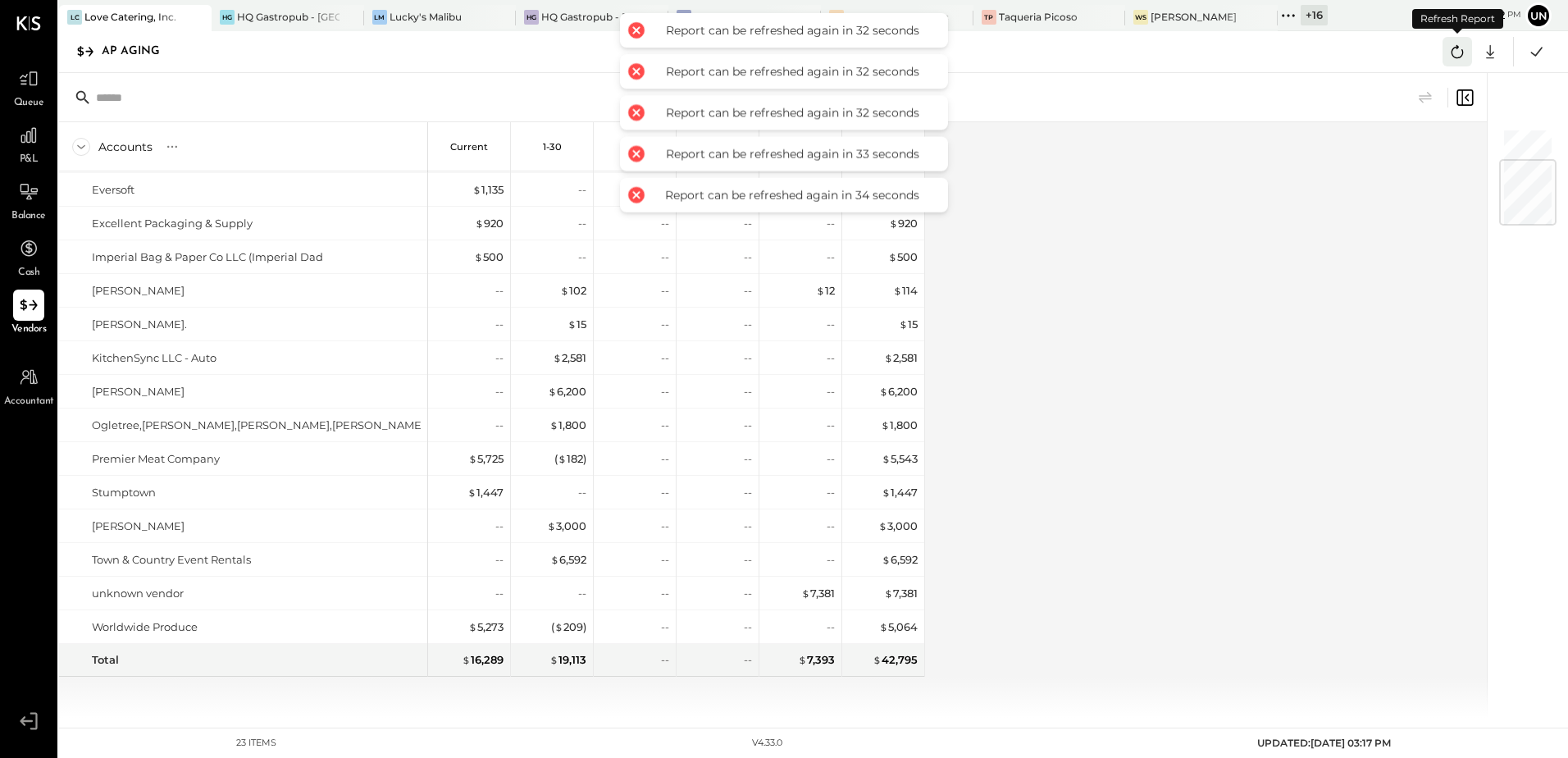
click at [1462, 45] on icon at bounding box center [1457, 52] width 21 height 21
click at [1241, 248] on div "Accounts S % GL Current 1-30 31-60 61-90 91 and Over Total ABM Parking Services…" at bounding box center [774, 420] width 1430 height 596
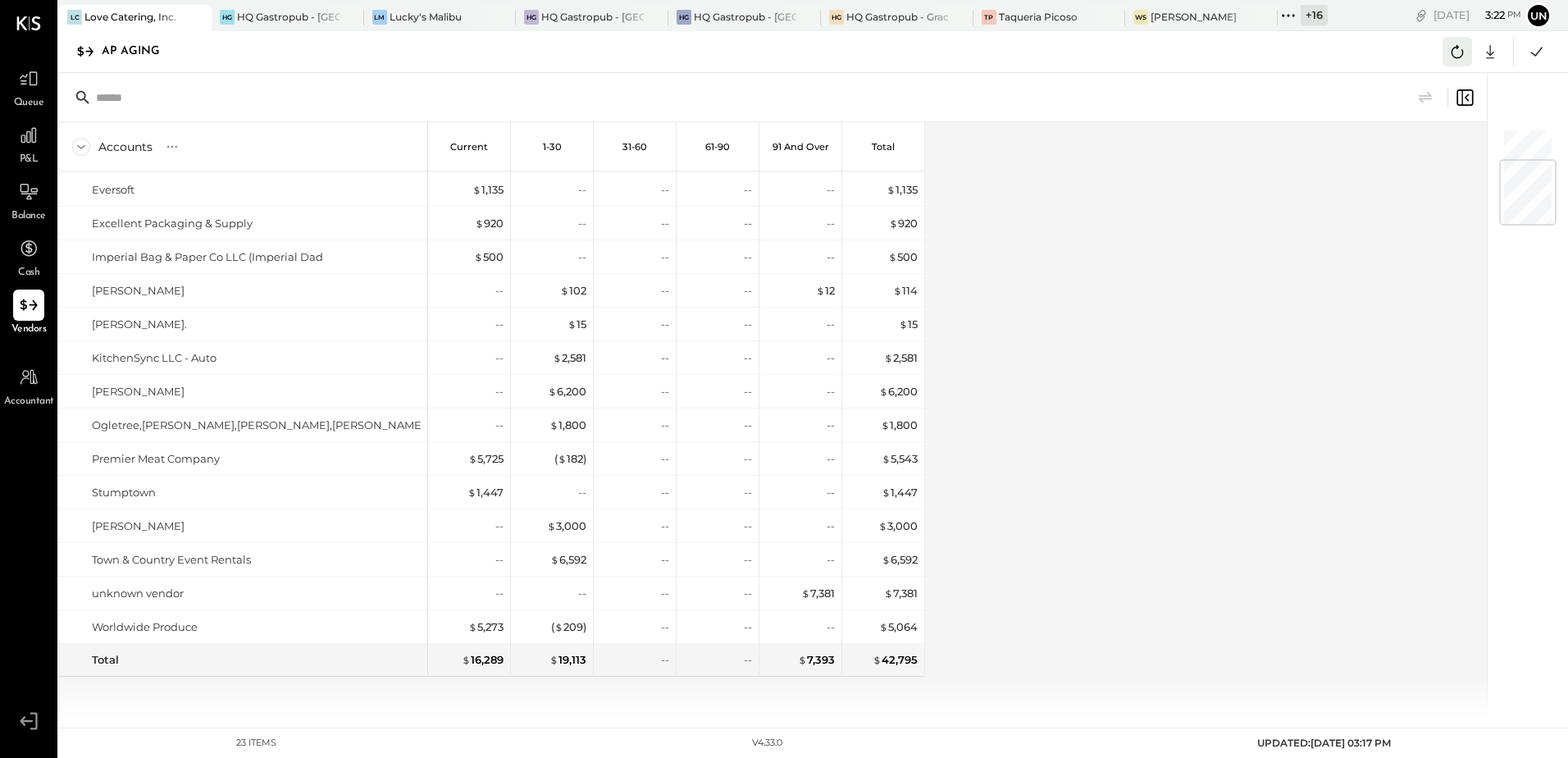
click at [1456, 54] on icon at bounding box center [1457, 52] width 21 height 21
click at [1458, 47] on icon at bounding box center [1457, 52] width 12 height 13
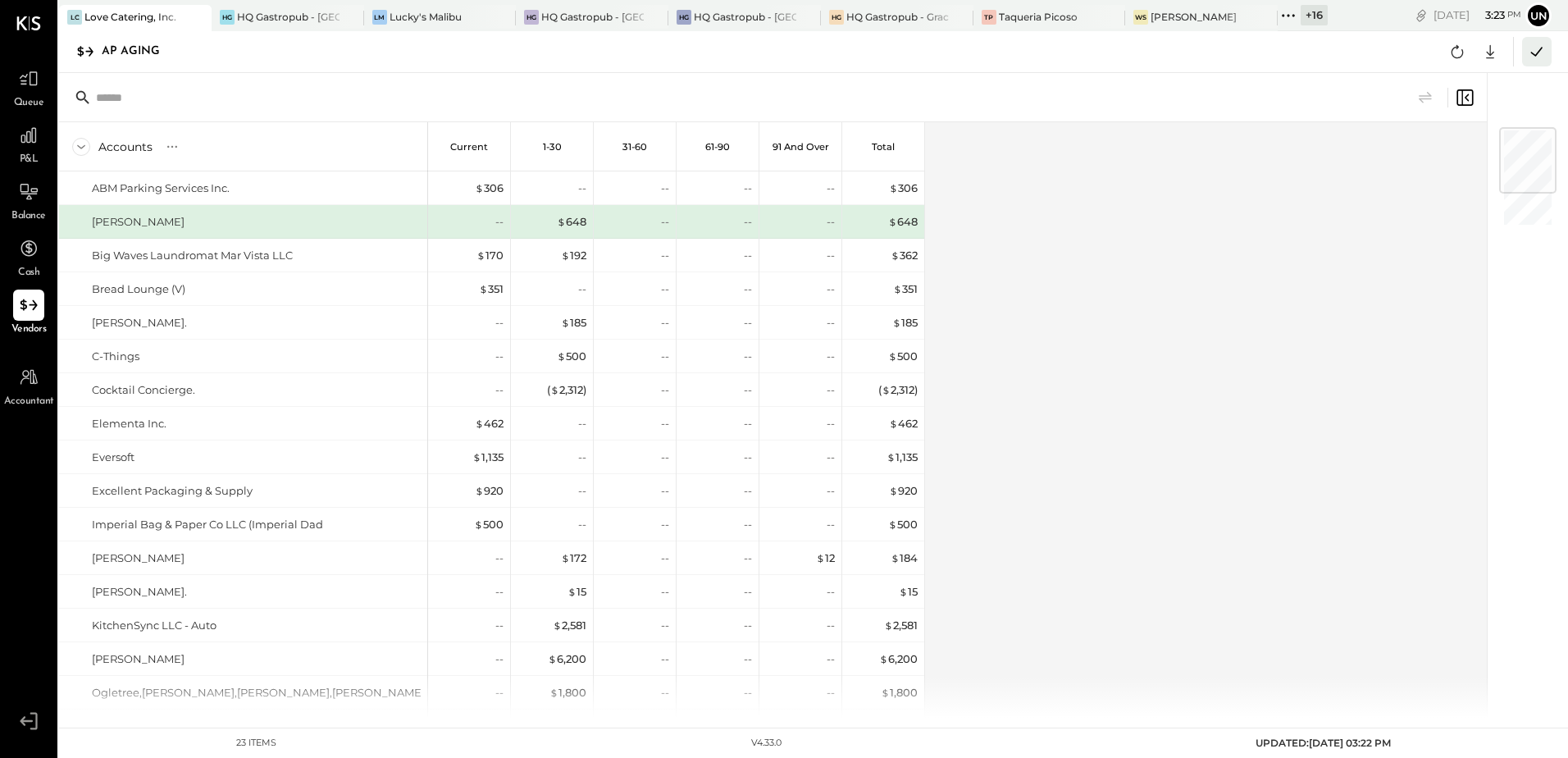
click at [1526, 55] on icon at bounding box center [1537, 52] width 21 height 21
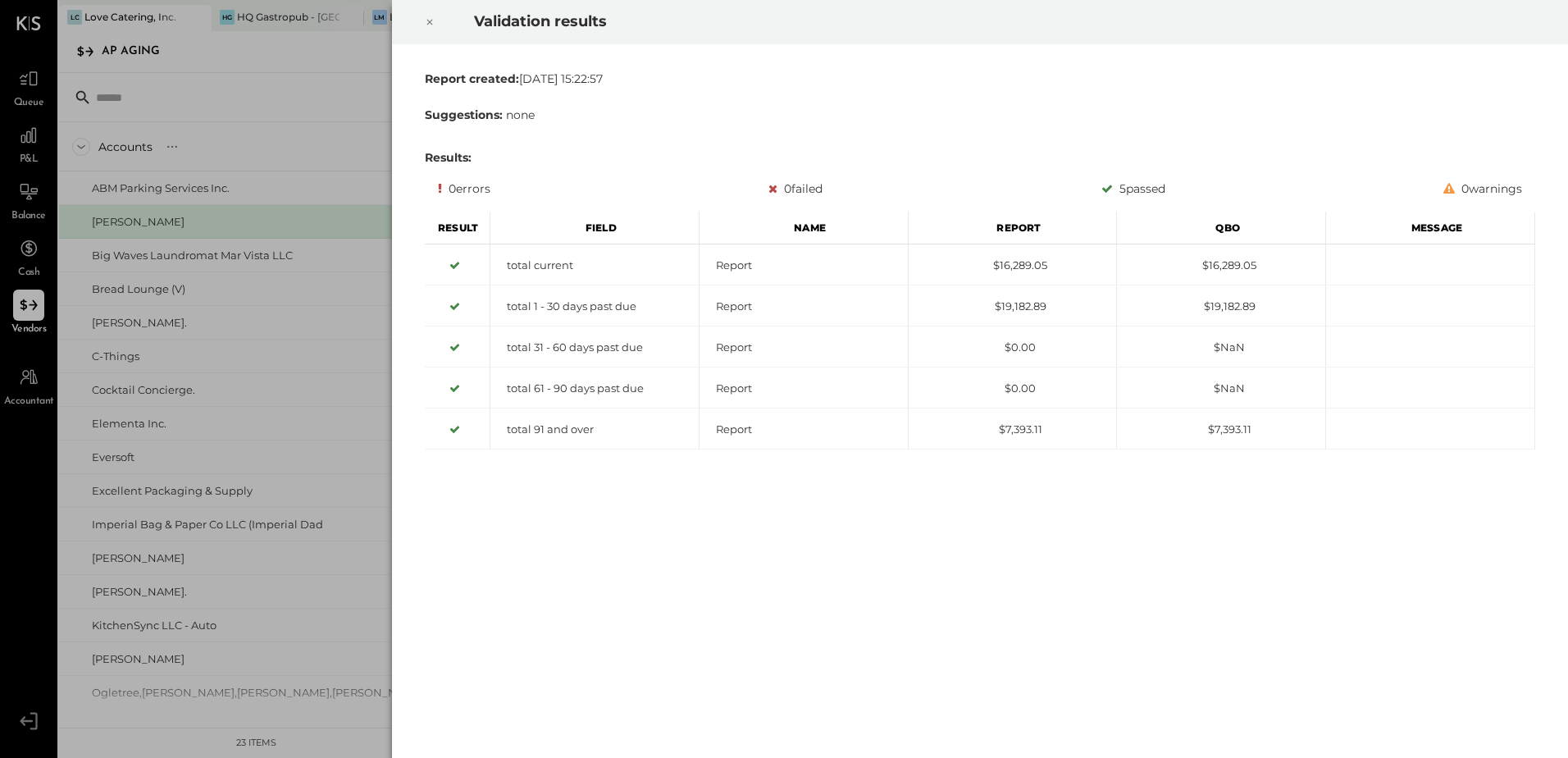
click at [429, 23] on icon at bounding box center [430, 22] width 5 height 5
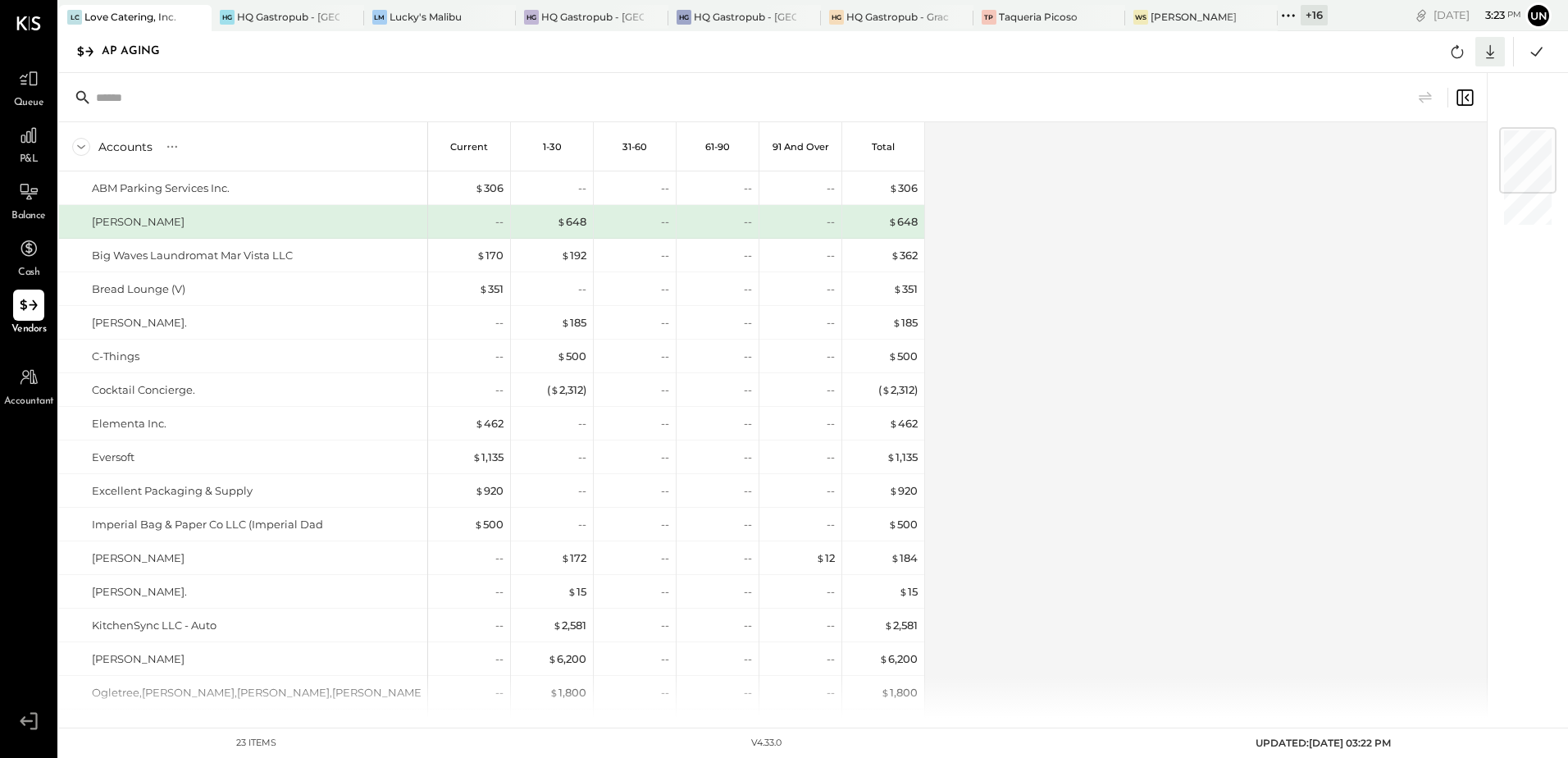
click at [1498, 54] on icon at bounding box center [1489, 52] width 21 height 21
click at [1413, 79] on link "CSV" at bounding box center [1439, 79] width 131 height 35
